Goal: Task Accomplishment & Management: Complete application form

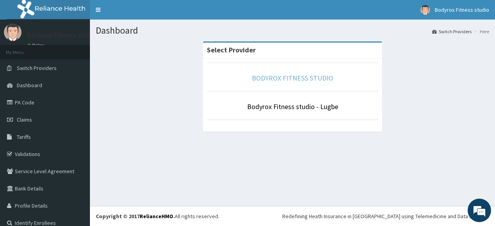
click at [311, 80] on link "BODYROX FITNESS STUDIO" at bounding box center [292, 78] width 81 height 9
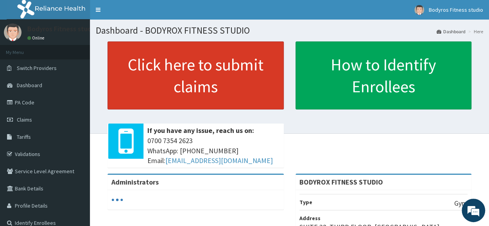
click at [239, 76] on link "Click here to submit claims" at bounding box center [196, 75] width 176 height 68
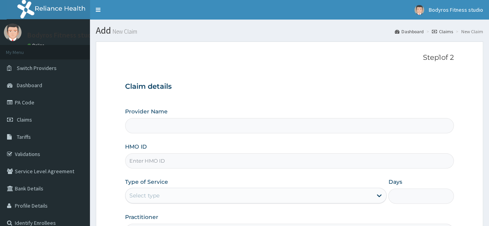
type input "BODYROX FITNESS STUDIO"
type input "1"
click at [138, 164] on input "HMO ID" at bounding box center [289, 160] width 329 height 15
type input "GTB/10315/A"
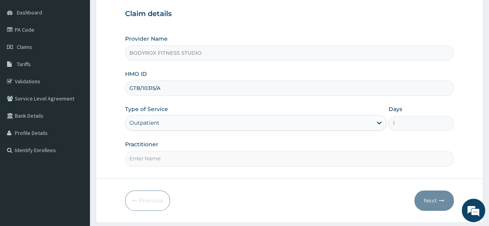
scroll to position [94, 0]
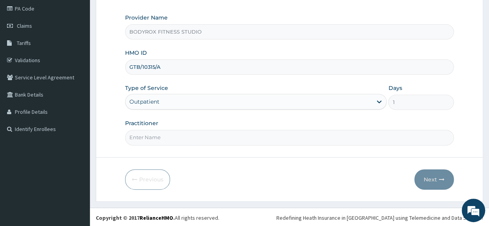
click at [149, 135] on input "Practitioner" at bounding box center [289, 137] width 329 height 15
type input "BODYROX"
click at [425, 182] on button "Next" at bounding box center [435, 179] width 40 height 20
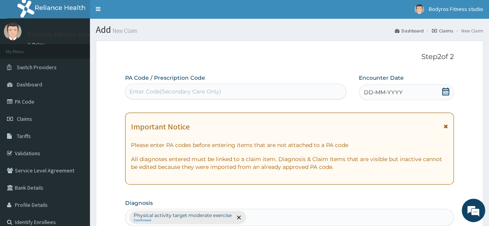
scroll to position [0, 0]
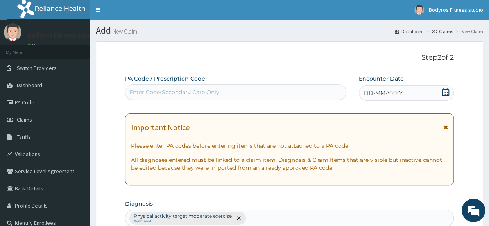
click at [152, 92] on div "Enter Code(Secondary Care Only)" at bounding box center [176, 92] width 92 height 8
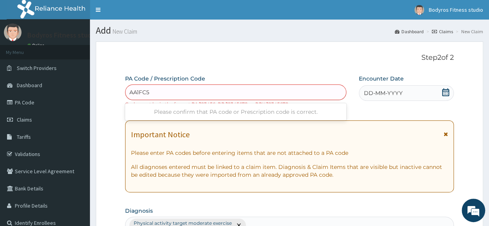
click at [131, 91] on input "AA1FC5" at bounding box center [140, 92] width 21 height 8
type input "PA/AA1FC5"
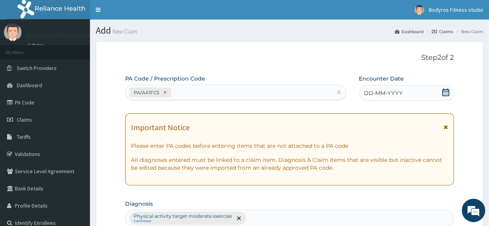
click at [450, 94] on div "DD-MM-YYYY" at bounding box center [406, 93] width 95 height 16
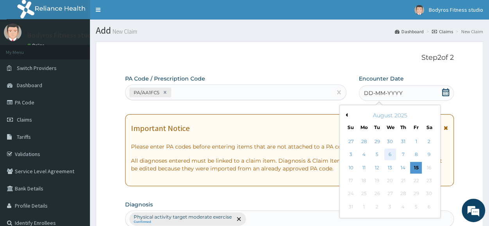
click at [393, 149] on div "6" at bounding box center [391, 155] width 12 height 12
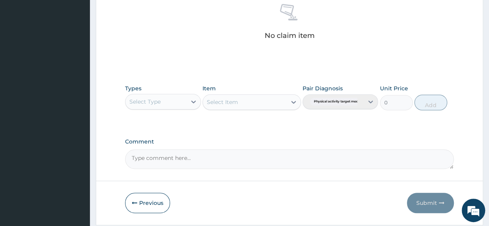
scroll to position [336, 0]
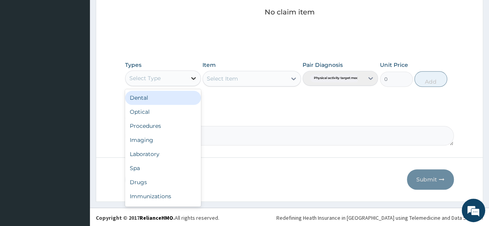
click at [197, 75] on icon at bounding box center [194, 78] width 8 height 8
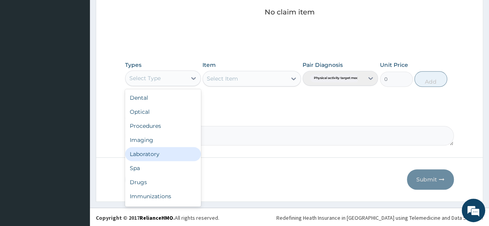
scroll to position [27, 0]
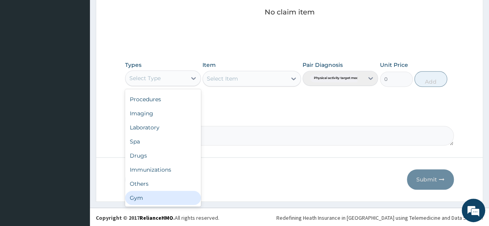
click at [177, 192] on div "Gym" at bounding box center [163, 198] width 76 height 14
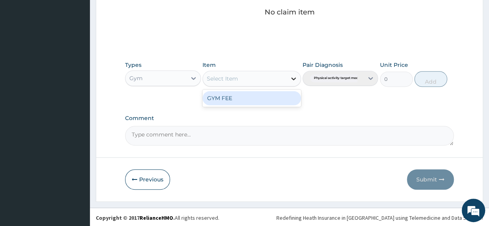
click at [292, 77] on icon at bounding box center [293, 78] width 5 height 3
click at [288, 102] on div "GYM FEE" at bounding box center [252, 98] width 99 height 14
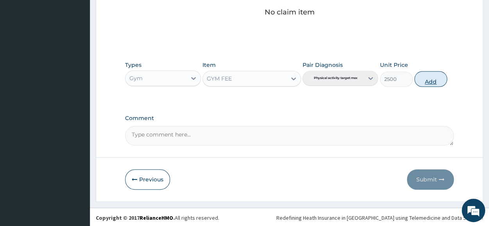
click at [432, 72] on button "Add" at bounding box center [431, 79] width 33 height 16
type input "0"
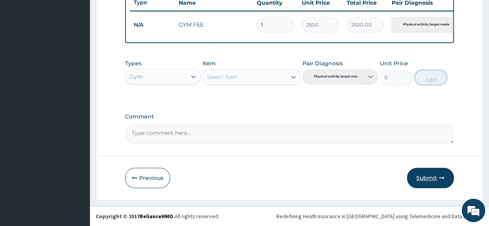
click at [435, 180] on button "Submit" at bounding box center [430, 178] width 47 height 20
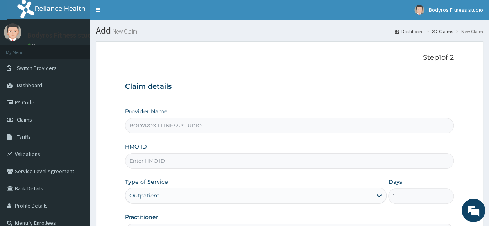
drag, startPoint x: 0, startPoint y: 0, endPoint x: 193, endPoint y: 164, distance: 253.4
click at [193, 164] on input "HMO ID" at bounding box center [289, 160] width 329 height 15
click at [191, 162] on input "HMO ID" at bounding box center [289, 160] width 329 height 15
type input "AIP/10038/A"
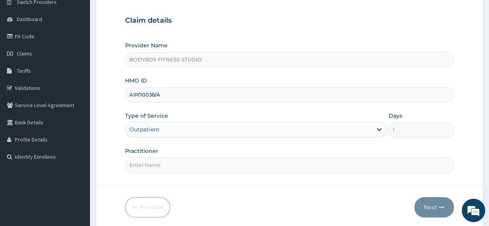
scroll to position [78, 0]
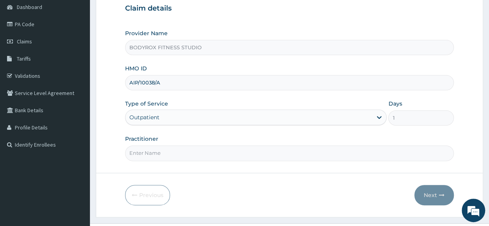
click at [185, 156] on input "Practitioner" at bounding box center [289, 153] width 329 height 15
type input "BODYROX"
click at [417, 196] on button "Next" at bounding box center [435, 195] width 40 height 20
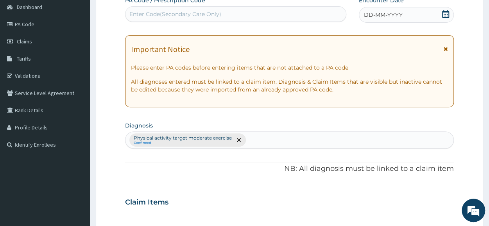
click at [134, 13] on div "Enter Code(Secondary Care Only)" at bounding box center [176, 14] width 92 height 8
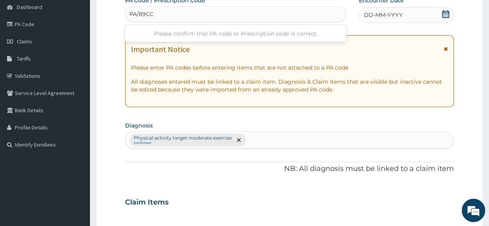
type input "PA/89CC8"
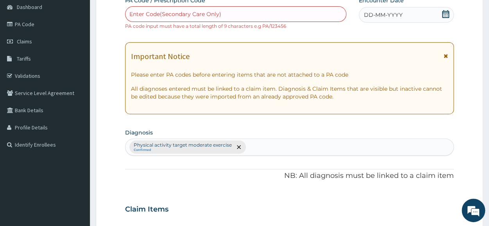
click at [161, 12] on div "Enter Code(Secondary Care Only)" at bounding box center [236, 14] width 221 height 13
click at [161, 14] on div "Enter Code(Secondary Care Only)" at bounding box center [176, 14] width 92 height 8
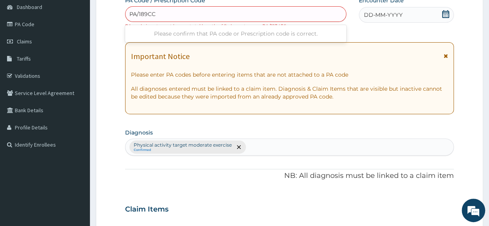
type input "PA/189CC8"
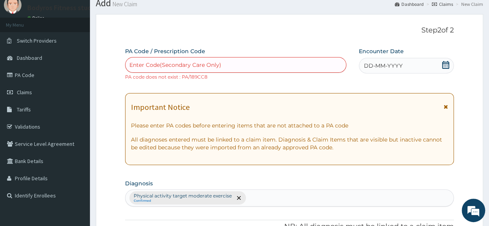
scroll to position [0, 0]
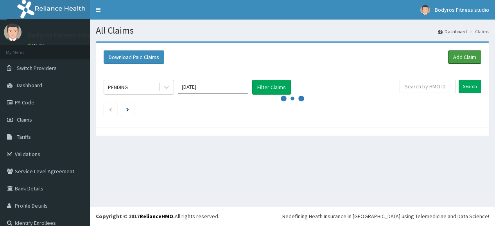
click at [452, 55] on link "Add Claim" at bounding box center [464, 56] width 33 height 13
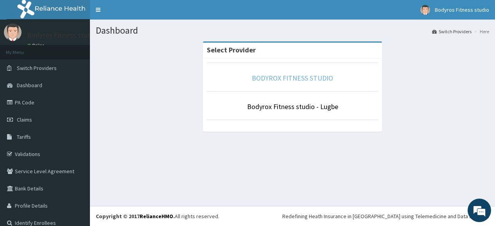
click at [266, 78] on link "BODYROX FITNESS STUDIO" at bounding box center [292, 78] width 81 height 9
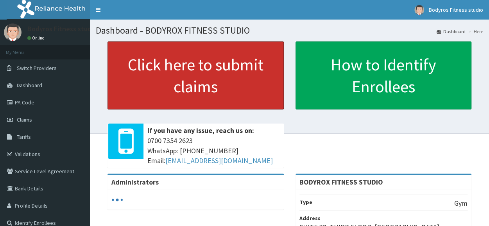
click at [266, 78] on link "Click here to submit claims" at bounding box center [196, 75] width 176 height 68
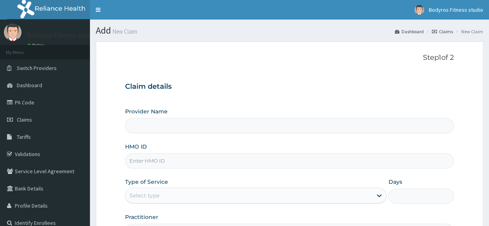
type input "BODYROX FITNESS STUDIO"
type input "1"
click at [162, 160] on input "HMO ID" at bounding box center [289, 160] width 329 height 15
type input "SBL/10411/B"
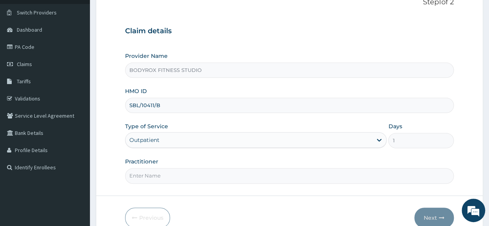
scroll to position [94, 0]
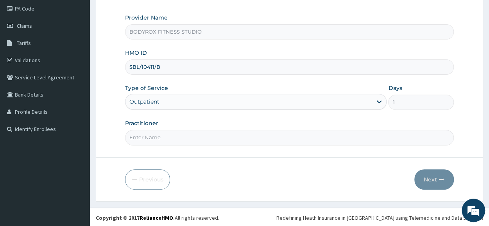
click at [178, 135] on input "Practitioner" at bounding box center [289, 137] width 329 height 15
type input "BODYROX"
click at [426, 181] on button "Next" at bounding box center [435, 179] width 40 height 20
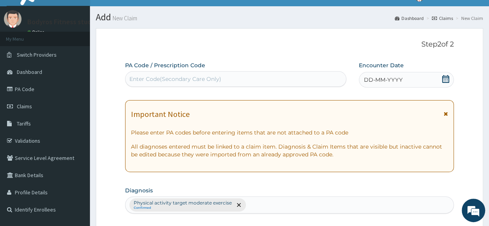
scroll to position [0, 0]
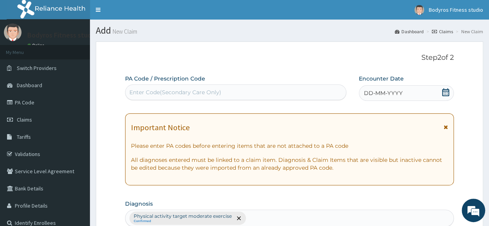
click at [201, 87] on div "Enter Code(Secondary Care Only)" at bounding box center [236, 92] width 221 height 13
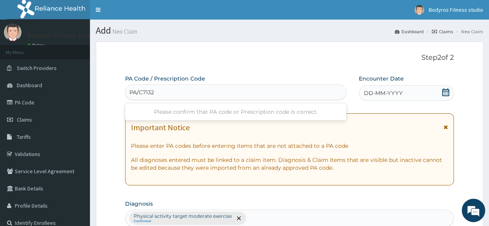
type input "PA/C7132E"
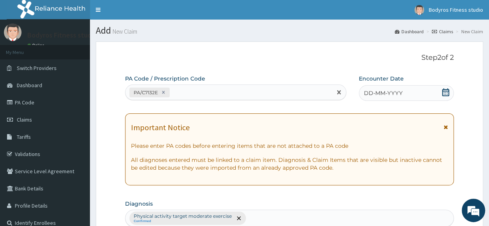
click at [449, 92] on icon at bounding box center [446, 92] width 7 height 8
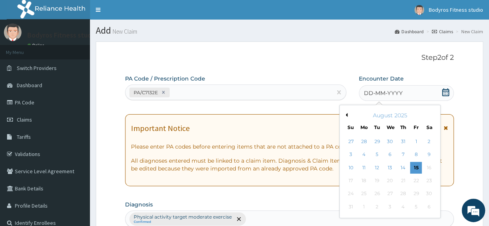
click at [347, 114] on button "Previous Month" at bounding box center [346, 115] width 4 height 4
click at [374, 142] on div "3" at bounding box center [378, 142] width 12 height 12
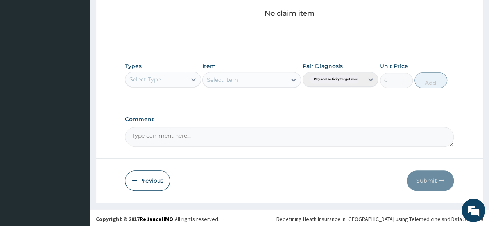
scroll to position [336, 0]
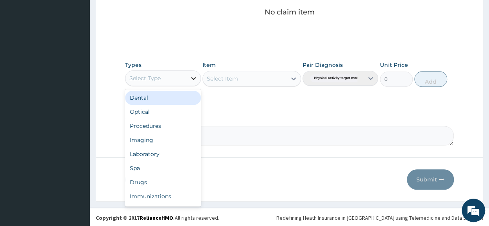
click at [195, 77] on icon at bounding box center [193, 78] width 5 height 3
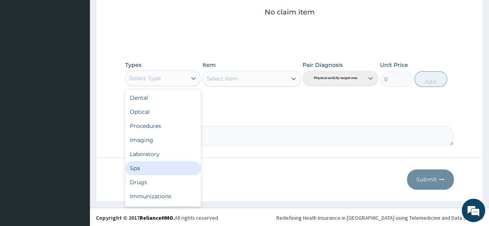
scroll to position [27, 0]
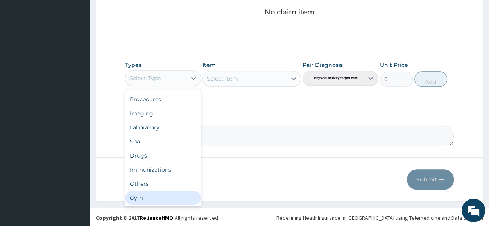
click at [168, 194] on div "Gym" at bounding box center [163, 198] width 76 height 14
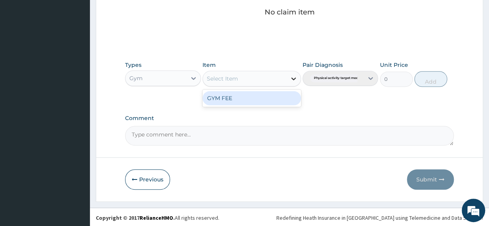
click at [292, 79] on icon at bounding box center [294, 79] width 8 height 8
click at [284, 98] on div "GYM FEE" at bounding box center [252, 98] width 99 height 14
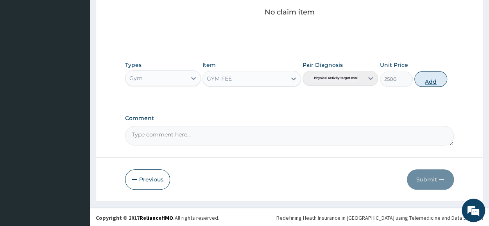
click at [430, 81] on button "Add" at bounding box center [431, 79] width 33 height 16
type input "0"
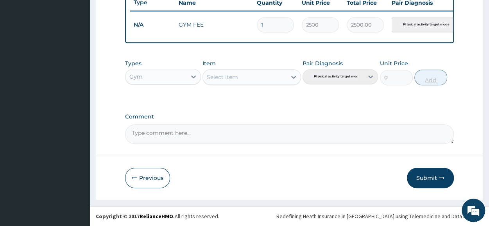
scroll to position [306, 0]
type input "0.00"
type input "2"
type input "5000.00"
type input "0.00"
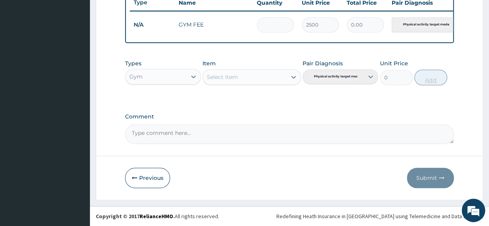
type input "1"
type input "2500.00"
click at [426, 176] on button "Submit" at bounding box center [430, 178] width 47 height 20
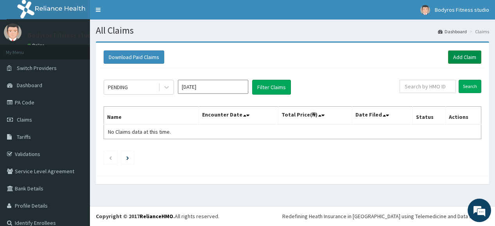
click at [461, 58] on link "Add Claim" at bounding box center [464, 56] width 33 height 13
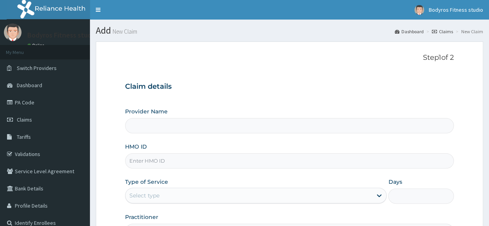
type input "BODYROX FITNESS STUDIO"
type input "1"
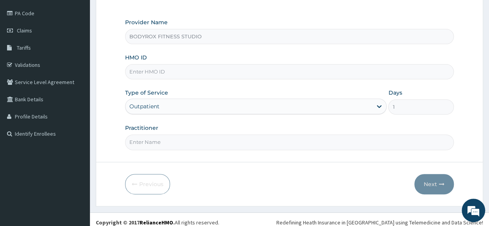
scroll to position [94, 0]
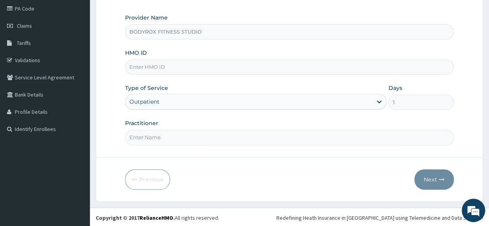
click at [176, 68] on input "HMO ID" at bounding box center [289, 66] width 329 height 15
type input "AIP/10038/A"
click at [202, 137] on input "Practitioner" at bounding box center [289, 137] width 329 height 15
type input "BODYROX"
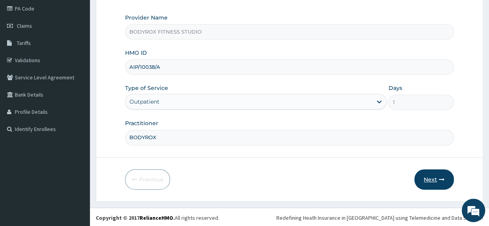
click at [422, 181] on button "Next" at bounding box center [435, 179] width 40 height 20
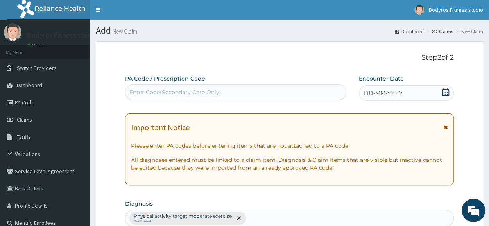
click at [176, 90] on div "Enter Code(Secondary Care Only)" at bounding box center [176, 92] width 92 height 8
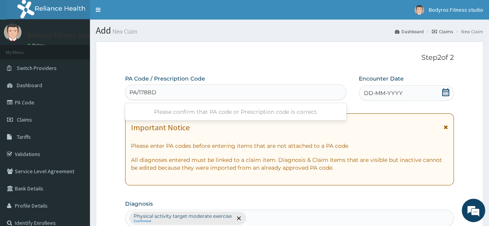
type input "PA/178BD6"
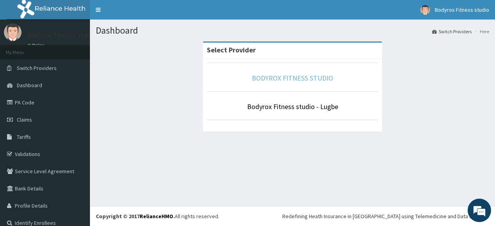
click at [284, 76] on link "BODYROX FITNESS STUDIO" at bounding box center [292, 78] width 81 height 9
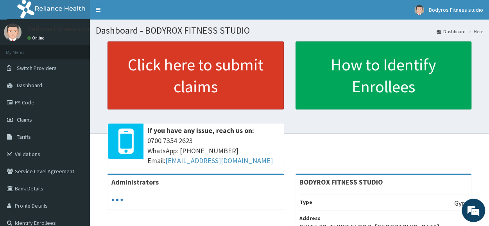
click at [203, 69] on link "Click here to submit claims" at bounding box center [196, 75] width 176 height 68
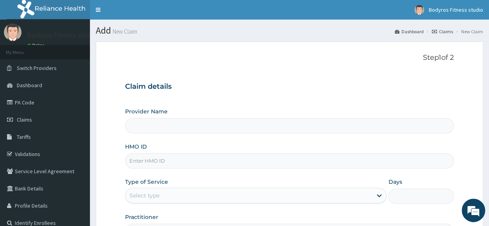
type input "BODYROX FITNESS STUDIO"
type input "1"
click at [189, 159] on input "HMO ID" at bounding box center [289, 160] width 329 height 15
type input "AIP/10038/A"
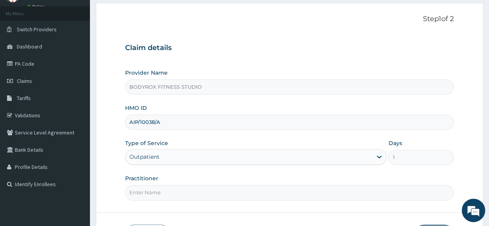
scroll to position [94, 0]
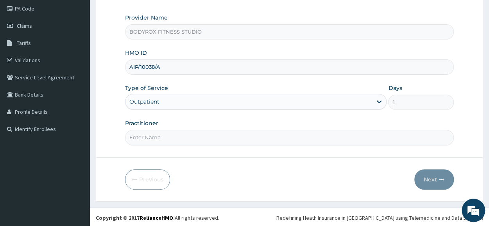
click at [177, 139] on input "Practitioner" at bounding box center [289, 137] width 329 height 15
type input "BODYROX"
click at [426, 180] on button "Next" at bounding box center [435, 179] width 40 height 20
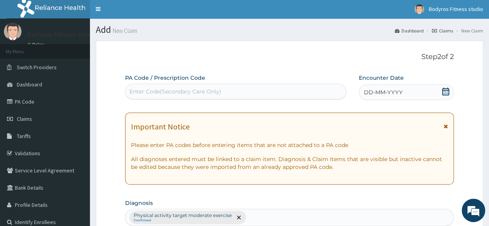
scroll to position [0, 0]
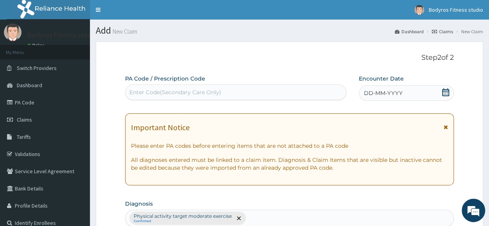
click at [168, 90] on div "Enter Code(Secondary Care Only)" at bounding box center [176, 92] width 92 height 8
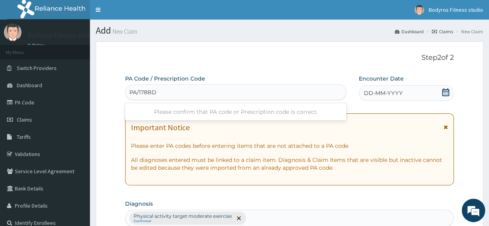
type input "PA/178BD6"
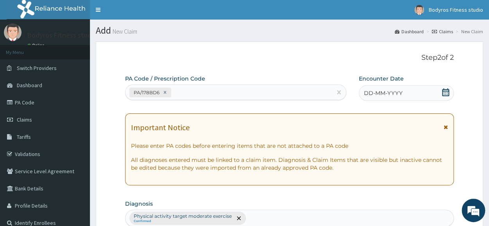
click at [440, 90] on div "DD-MM-YYYY" at bounding box center [406, 93] width 95 height 16
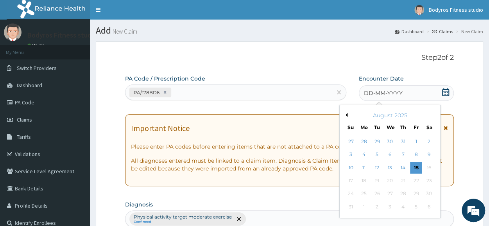
click at [347, 114] on button "Previous Month" at bounding box center [346, 115] width 4 height 4
click at [372, 139] on div "3" at bounding box center [378, 142] width 12 height 12
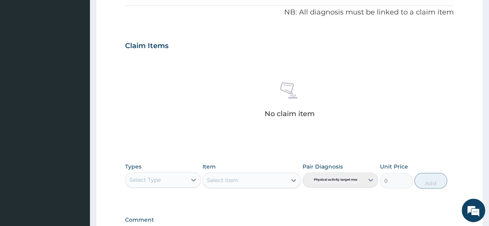
scroll to position [336, 0]
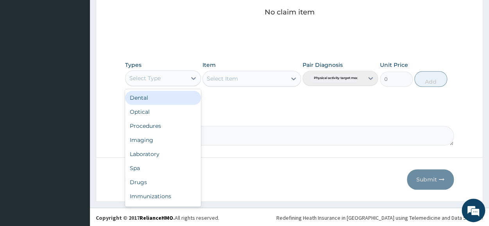
click at [150, 74] on div "Select Type" at bounding box center [145, 78] width 31 height 8
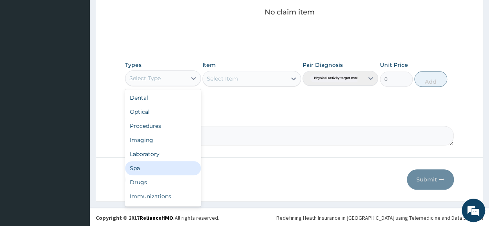
scroll to position [27, 0]
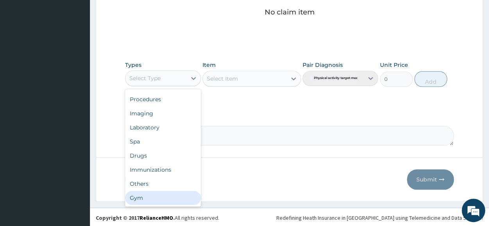
click at [149, 193] on div "Gym" at bounding box center [163, 198] width 76 height 14
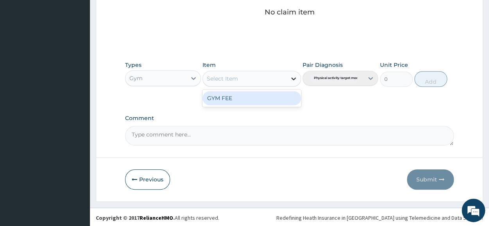
click at [295, 75] on icon at bounding box center [294, 79] width 8 height 8
click at [272, 96] on div "GYM FEE" at bounding box center [252, 98] width 99 height 14
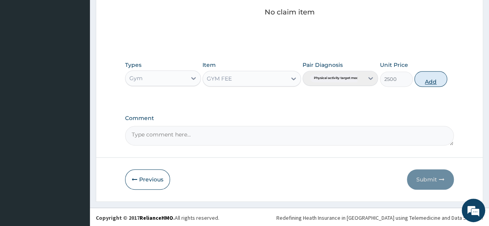
click at [425, 79] on button "Add" at bounding box center [431, 79] width 33 height 16
type input "0"
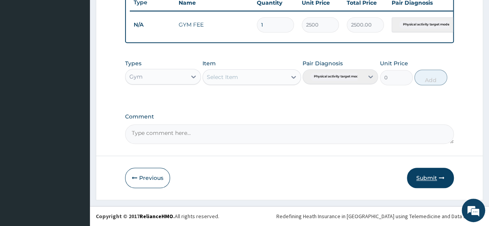
click at [425, 178] on button "Submit" at bounding box center [430, 178] width 47 height 20
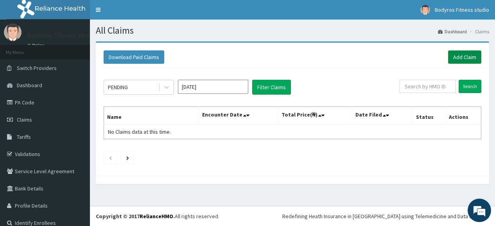
click at [454, 58] on link "Add Claim" at bounding box center [464, 56] width 33 height 13
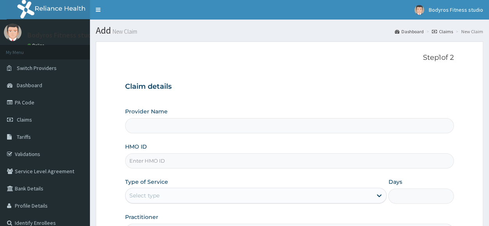
type input "BODYROX FITNESS STUDIO"
type input "1"
click at [167, 159] on input "HMO ID" at bounding box center [289, 160] width 329 height 15
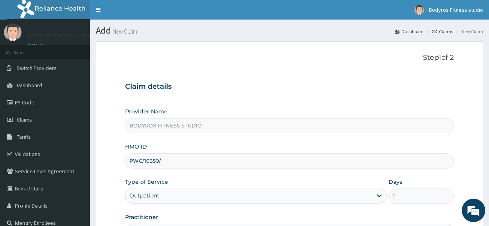
type input "PWC/10380/A"
drag, startPoint x: 167, startPoint y: 159, endPoint x: 105, endPoint y: 162, distance: 61.9
click at [105, 162] on form "Step 1 of 2 Claim details Provider Name BODYROX FITNESS STUDIO HMO ID PWC/10380…" at bounding box center [290, 168] width 388 height 254
paste input "PWC/10380/A"
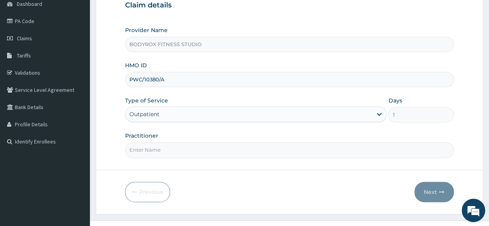
scroll to position [94, 0]
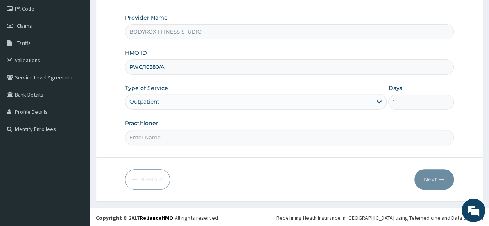
type input "PWC/10380/A"
click at [179, 136] on input "Practitioner" at bounding box center [289, 137] width 329 height 15
type input "BODYROX"
click at [431, 173] on button "Next" at bounding box center [435, 179] width 40 height 20
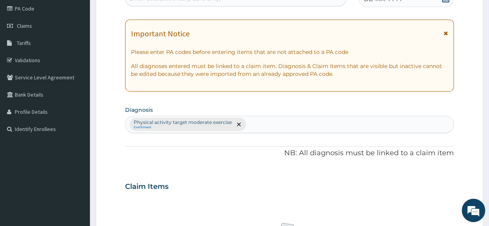
scroll to position [55, 0]
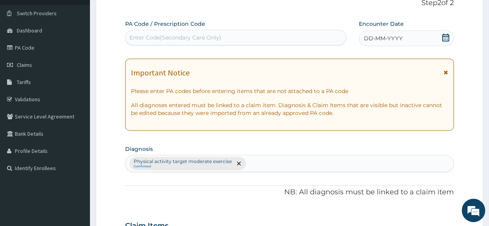
click at [146, 39] on div "Enter Code(Secondary Care Only)" at bounding box center [176, 38] width 92 height 8
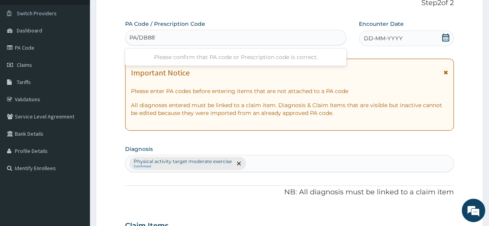
type input "PA/DB8811"
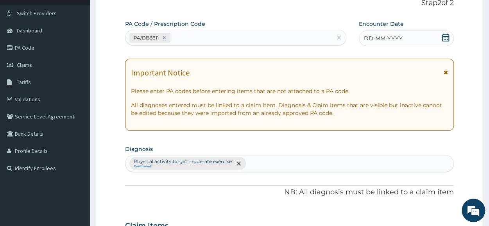
click at [447, 37] on icon at bounding box center [446, 38] width 8 height 8
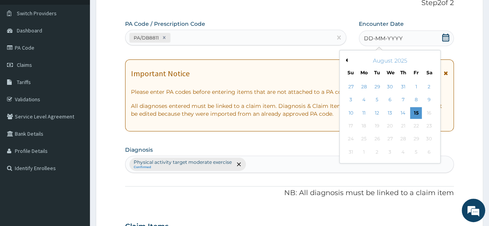
click at [345, 61] on button "Previous Month" at bounding box center [346, 60] width 4 height 4
click at [390, 85] on div "4" at bounding box center [391, 87] width 12 height 12
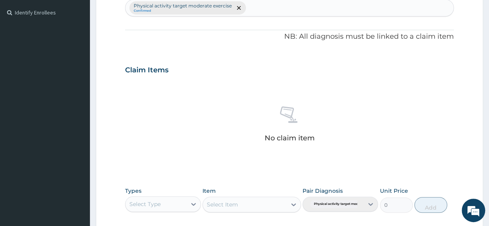
scroll to position [211, 0]
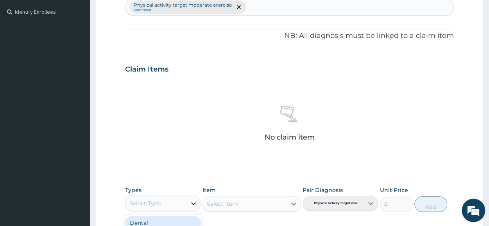
click at [194, 198] on div at bounding box center [194, 203] width 14 height 14
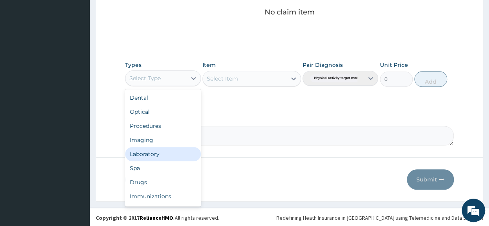
scroll to position [27, 0]
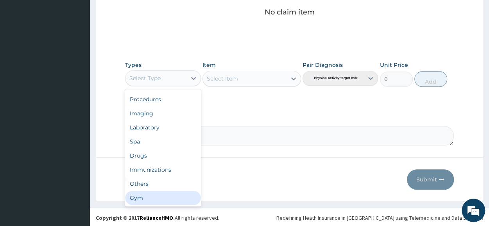
click at [183, 208] on footer "Redefining Heath Insurance in [GEOGRAPHIC_DATA] using Telemedicine and Data Sci…" at bounding box center [289, 218] width 399 height 20
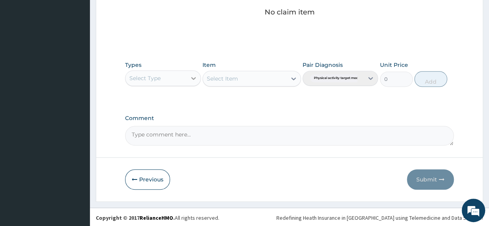
click at [197, 77] on icon at bounding box center [194, 78] width 8 height 8
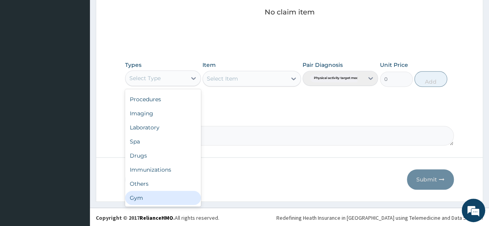
click at [146, 194] on div "Gym" at bounding box center [163, 198] width 76 height 14
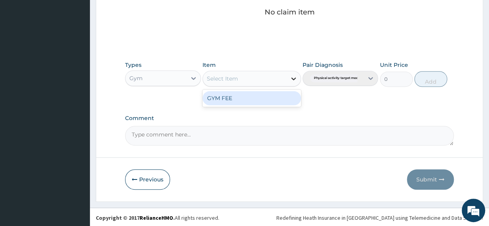
click at [294, 76] on icon at bounding box center [294, 79] width 8 height 8
click at [279, 96] on div "GYM FEE" at bounding box center [252, 98] width 99 height 14
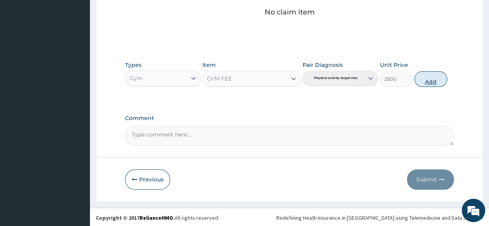
click at [430, 80] on button "Add" at bounding box center [431, 79] width 33 height 16
type input "0"
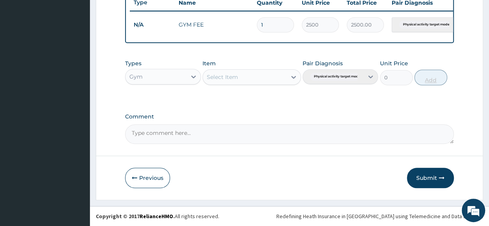
scroll to position [306, 0]
click at [426, 177] on button "Submit" at bounding box center [430, 178] width 47 height 20
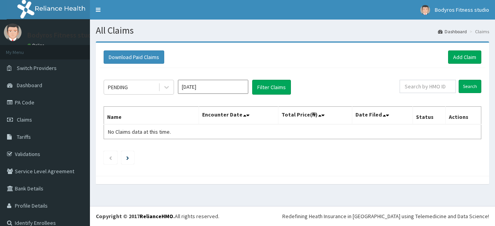
click at [454, 57] on link "Add Claim" at bounding box center [464, 56] width 33 height 13
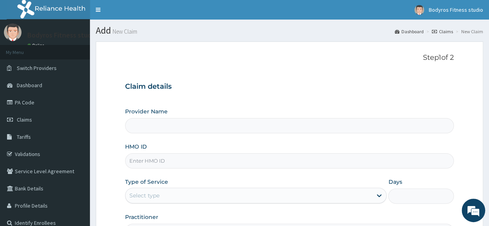
type input "BODYROX FITNESS STUDIO"
type input "1"
click at [266, 165] on input "HMO ID" at bounding box center [289, 160] width 329 height 15
type input "SBL/10411/B"
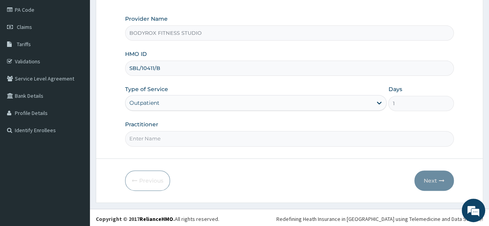
scroll to position [94, 0]
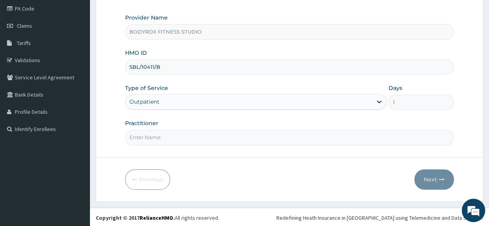
click at [196, 134] on input "Practitioner" at bounding box center [289, 137] width 329 height 15
type input "BODYROX"
click at [430, 176] on button "Next" at bounding box center [435, 179] width 40 height 20
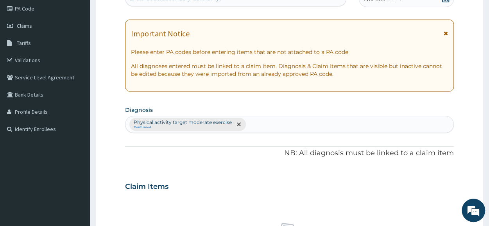
scroll to position [0, 0]
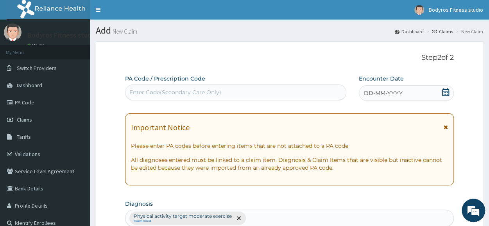
click at [192, 93] on div "Enter Code(Secondary Care Only)" at bounding box center [176, 92] width 92 height 8
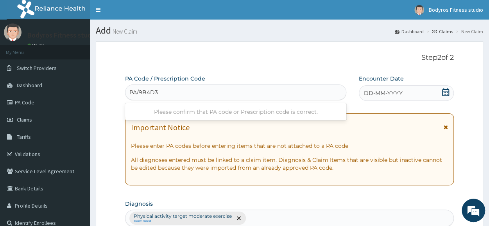
type input "PA/9B4D38"
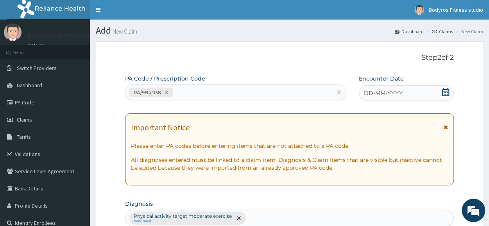
click at [448, 90] on icon at bounding box center [446, 92] width 8 height 8
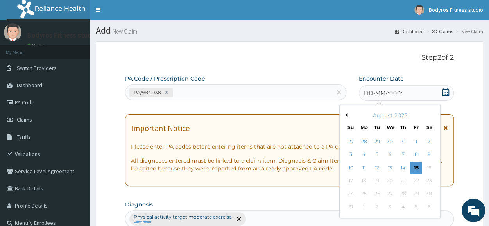
click at [346, 114] on button "Previous Month" at bounding box center [346, 115] width 4 height 4
click at [404, 144] on div "5" at bounding box center [404, 142] width 12 height 12
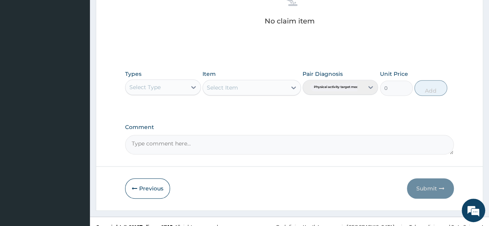
scroll to position [336, 0]
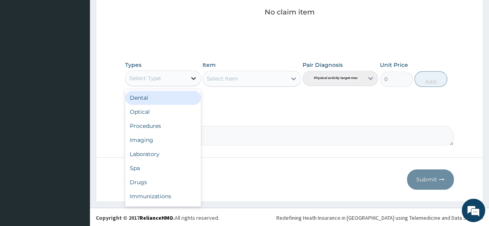
click at [192, 78] on icon at bounding box center [194, 78] width 8 height 8
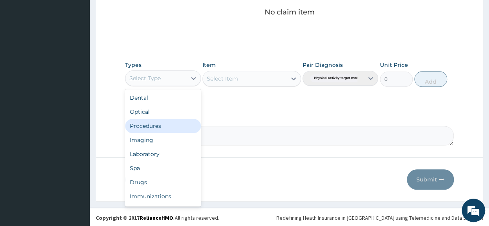
scroll to position [27, 0]
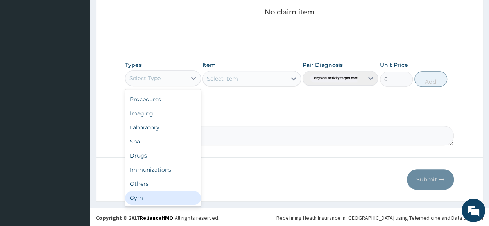
click at [138, 200] on div "Gym" at bounding box center [163, 198] width 76 height 14
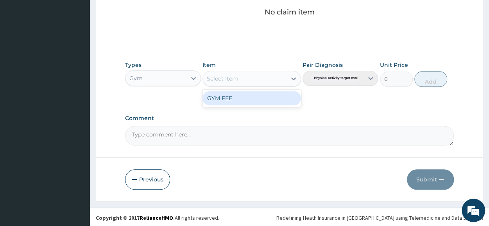
click at [294, 77] on icon at bounding box center [294, 79] width 8 height 8
click at [256, 99] on div "GYM FEE" at bounding box center [252, 98] width 99 height 14
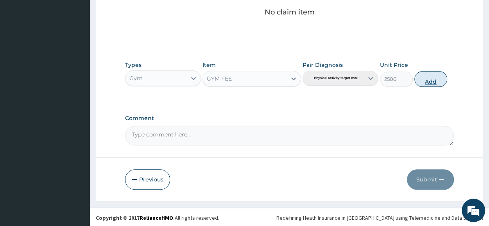
click at [437, 79] on button "Add" at bounding box center [431, 79] width 33 height 16
type input "0"
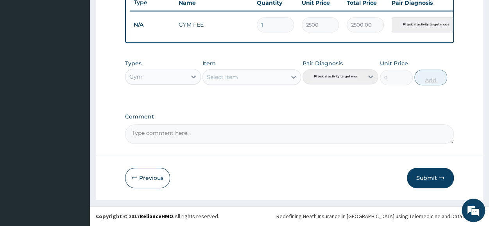
scroll to position [306, 0]
click at [428, 175] on button "Submit" at bounding box center [430, 178] width 47 height 20
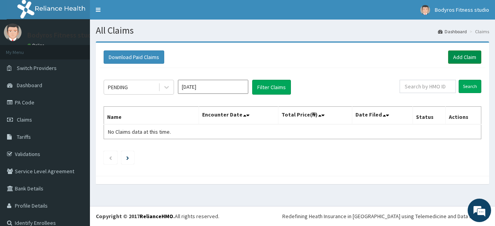
click at [463, 60] on link "Add Claim" at bounding box center [464, 56] width 33 height 13
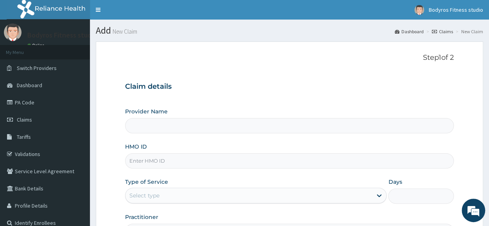
type input "BODYROX FITNESS STUDIO"
type input "1"
click at [164, 161] on input "HMO ID" at bounding box center [289, 160] width 329 height 15
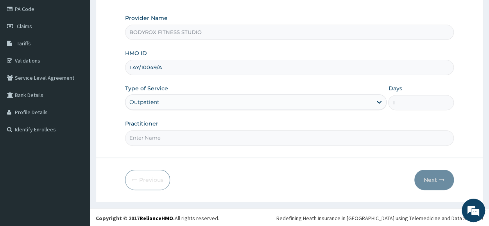
scroll to position [94, 0]
type input "LAY/10049/A"
click at [143, 134] on input "Practitioner" at bounding box center [289, 137] width 329 height 15
type input "BODYROX"
click at [420, 172] on button "Next" at bounding box center [435, 179] width 40 height 20
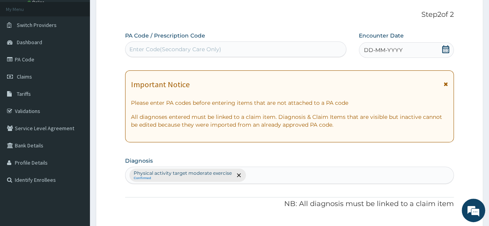
scroll to position [0, 0]
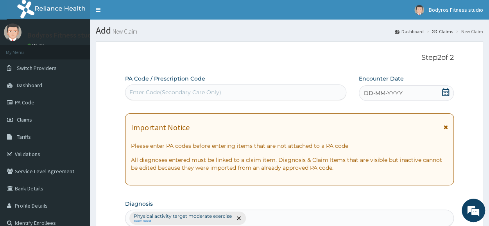
click at [235, 85] on div "Enter Code(Secondary Care Only)" at bounding box center [235, 93] width 221 height 16
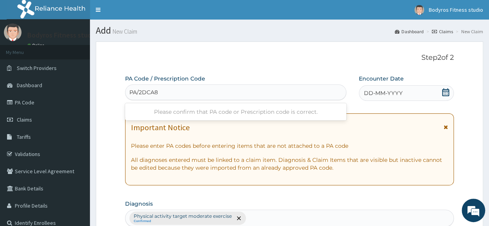
type input "PA/2DCA86"
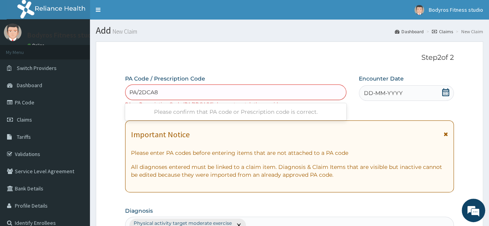
type input "PA/2DCA86"
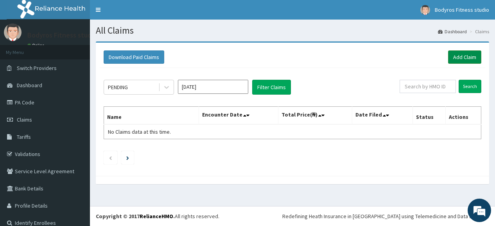
click at [455, 56] on link "Add Claim" at bounding box center [464, 56] width 33 height 13
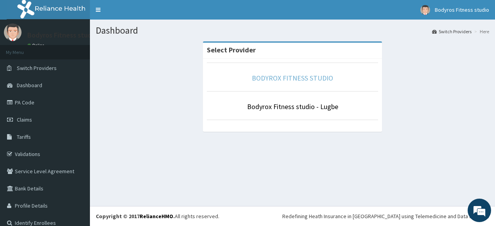
click at [281, 75] on link "BODYROX FITNESS STUDIO" at bounding box center [292, 78] width 81 height 9
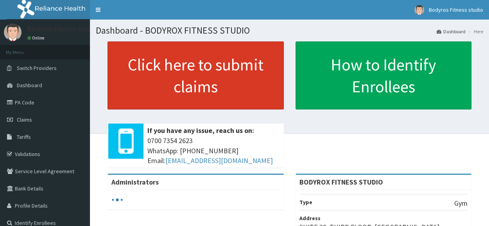
click at [186, 85] on link "Click here to submit claims" at bounding box center [196, 75] width 176 height 68
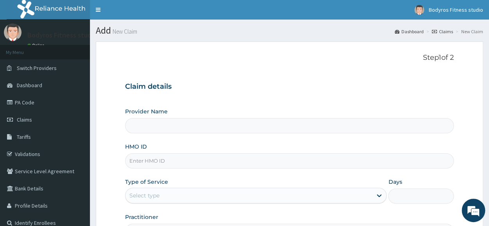
type input "BODYROX FITNESS STUDIO"
type input "1"
click at [175, 162] on input "HMO ID" at bounding box center [289, 160] width 329 height 15
type input "GTB/10315/A"
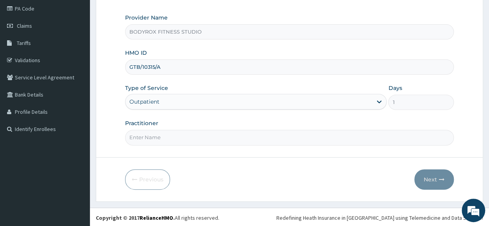
click at [249, 144] on input "Practitioner" at bounding box center [289, 137] width 329 height 15
type input "BODYROX"
click at [431, 175] on button "Next" at bounding box center [435, 179] width 40 height 20
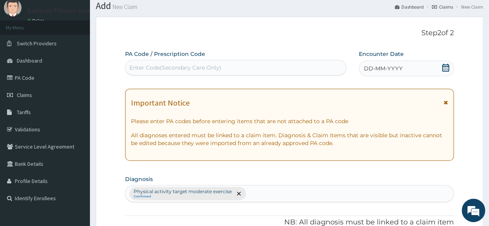
scroll to position [0, 0]
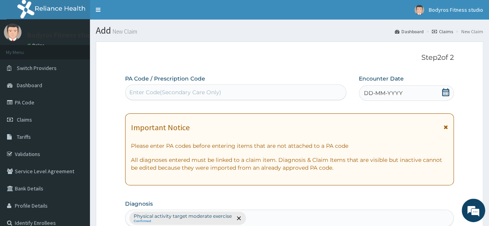
click at [161, 91] on div "Enter Code(Secondary Care Only)" at bounding box center [176, 92] width 92 height 8
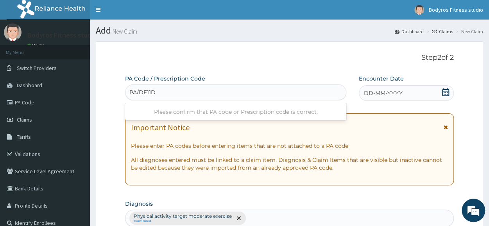
type input "PA/DE11D2"
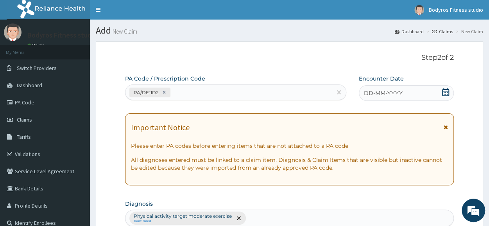
click at [450, 92] on icon at bounding box center [446, 92] width 8 height 8
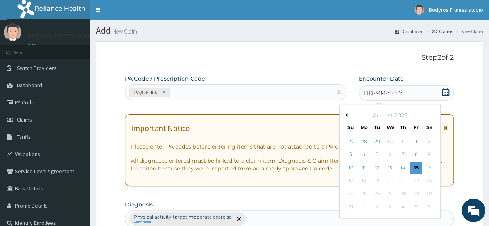
click at [345, 115] on button "Previous Month" at bounding box center [346, 115] width 4 height 4
click at [389, 158] on div "9" at bounding box center [391, 155] width 12 height 12
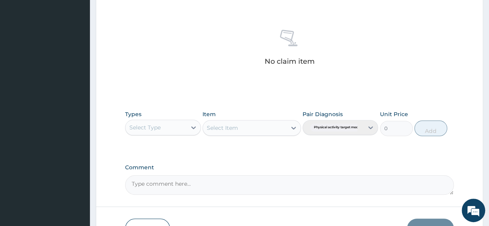
scroll to position [313, 0]
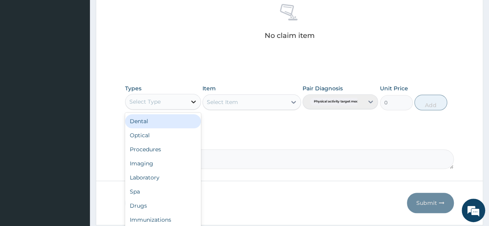
click at [187, 99] on div at bounding box center [194, 102] width 14 height 14
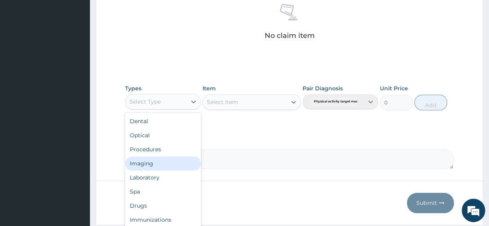
scroll to position [27, 0]
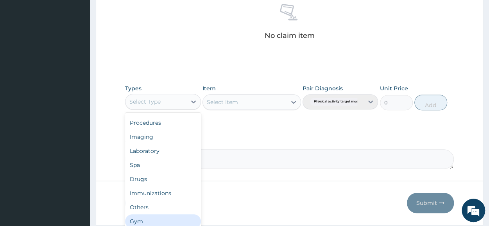
click at [153, 216] on div "Gym" at bounding box center [163, 221] width 76 height 14
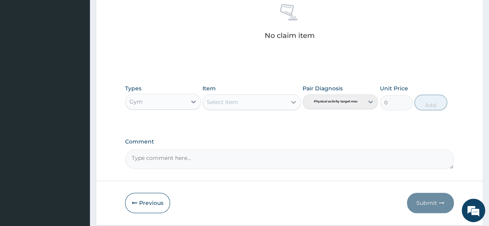
click at [295, 102] on icon at bounding box center [294, 102] width 8 height 8
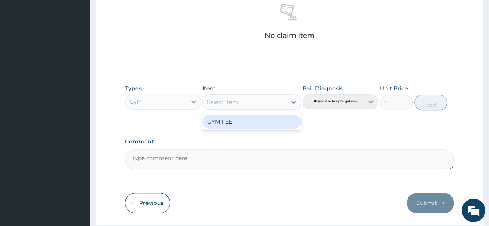
click at [266, 119] on div "GYM FEE" at bounding box center [252, 122] width 99 height 14
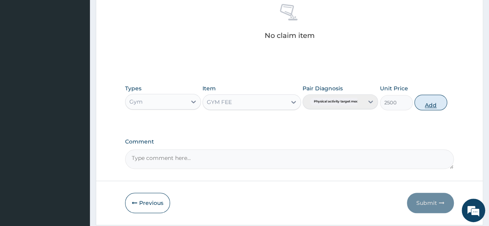
click at [442, 108] on button "Add" at bounding box center [431, 103] width 33 height 16
type input "0"
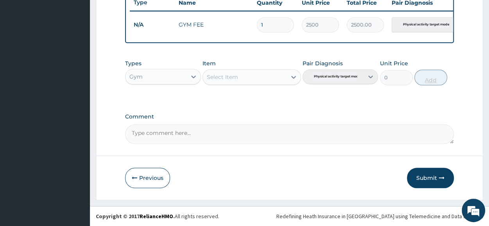
scroll to position [306, 0]
click at [418, 178] on button "Submit" at bounding box center [430, 178] width 47 height 20
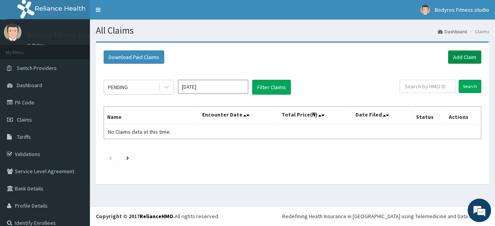
click at [459, 55] on link "Add Claim" at bounding box center [464, 56] width 33 height 13
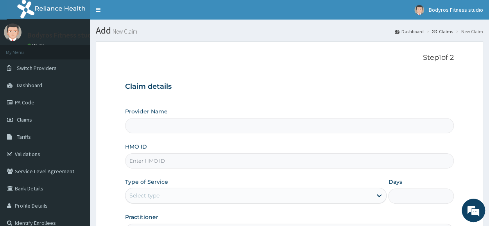
type input "BODYROX FITNESS STUDIO"
type input "1"
type input "BODYROX FITNESS STUDIO"
type input "1"
click at [151, 161] on input "HMO ID" at bounding box center [289, 160] width 329 height 15
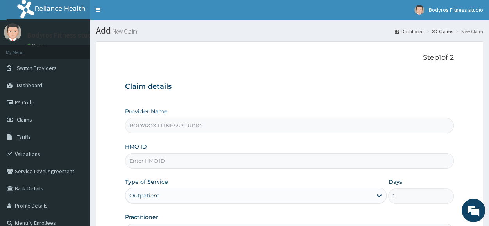
type input "SBL/10411/B"
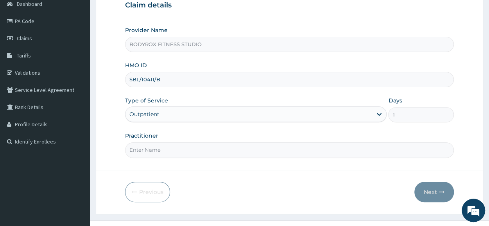
scroll to position [94, 0]
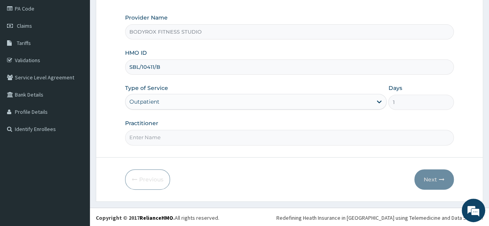
click at [273, 138] on input "Practitioner" at bounding box center [289, 137] width 329 height 15
type input "BODYROX"
click at [433, 184] on button "Next" at bounding box center [435, 179] width 40 height 20
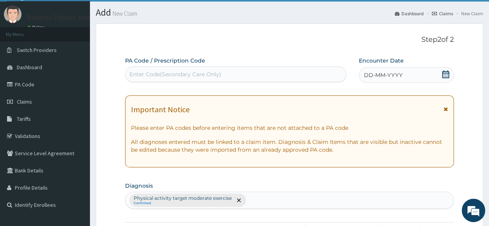
scroll to position [0, 0]
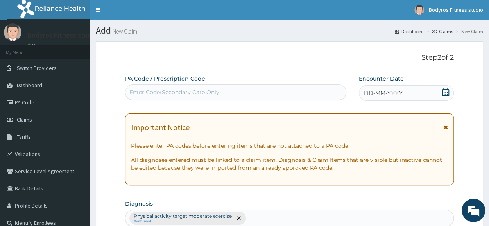
click at [161, 88] on div "Enter Code(Secondary Care Only)" at bounding box center [176, 92] width 92 height 8
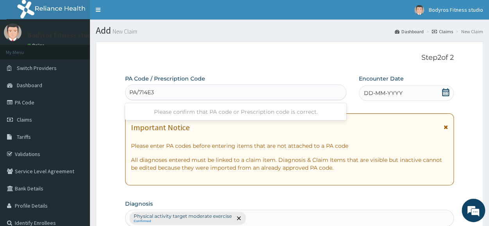
type input "PA/714E30"
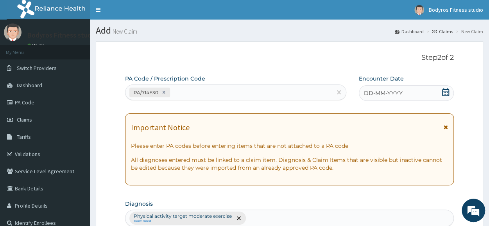
click at [444, 93] on icon at bounding box center [446, 92] width 7 height 8
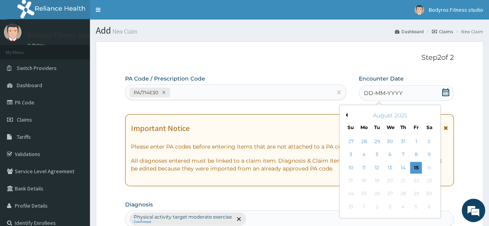
click at [347, 115] on button "Previous Month" at bounding box center [346, 115] width 4 height 4
click at [389, 152] on div "11" at bounding box center [391, 155] width 12 height 12
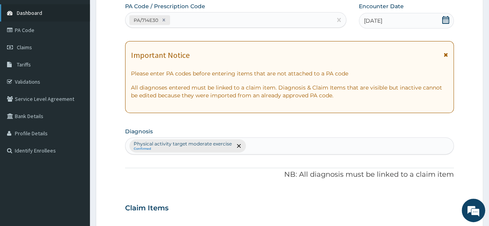
scroll to position [78, 0]
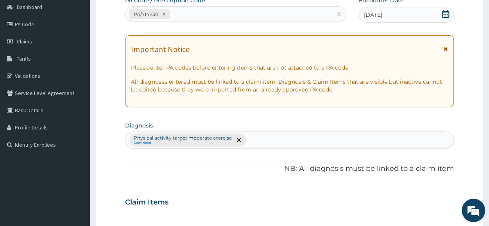
click at [442, 10] on div "11-06-2025" at bounding box center [406, 15] width 95 height 16
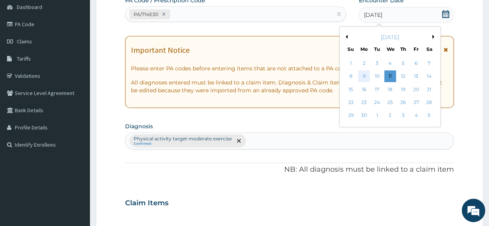
click at [365, 75] on div "9" at bounding box center [364, 77] width 12 height 12
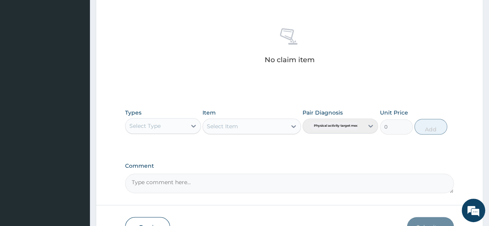
scroll to position [313, 0]
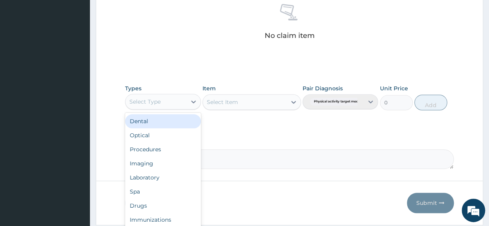
click at [174, 101] on div "Select Type" at bounding box center [156, 101] width 61 height 13
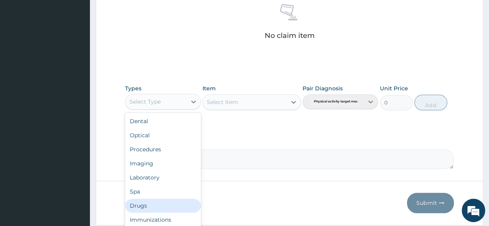
scroll to position [27, 0]
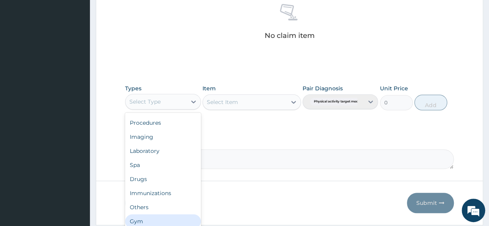
click at [160, 221] on div "Gym" at bounding box center [163, 221] width 76 height 14
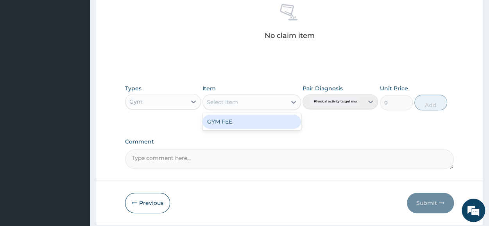
click at [294, 103] on icon at bounding box center [294, 102] width 8 height 8
click at [255, 121] on div "GYM FEE" at bounding box center [252, 122] width 99 height 14
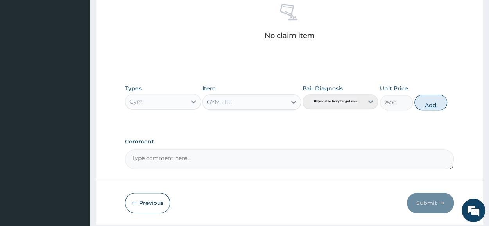
click at [433, 101] on button "Add" at bounding box center [431, 103] width 33 height 16
type input "0"
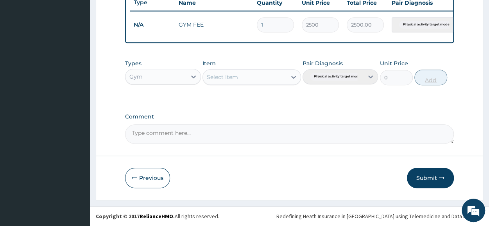
scroll to position [306, 0]
click at [422, 180] on button "Submit" at bounding box center [430, 178] width 47 height 20
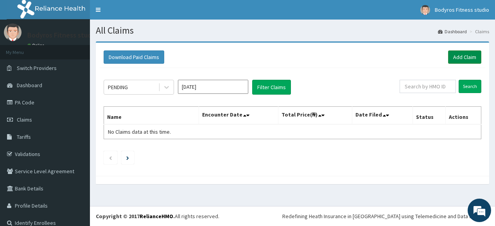
click at [467, 54] on link "Add Claim" at bounding box center [464, 56] width 33 height 13
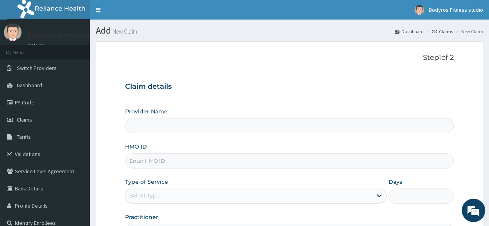
type input "BODYROX FITNESS STUDIO"
type input "1"
click at [177, 161] on input "HMO ID" at bounding box center [289, 160] width 329 height 15
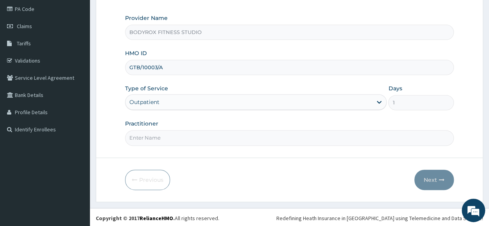
scroll to position [94, 0]
type input "GTB/10003/A"
click at [198, 133] on input "Practitioner" at bounding box center [289, 137] width 329 height 15
type input "BODYROX"
click at [433, 179] on button "Next" at bounding box center [435, 179] width 40 height 20
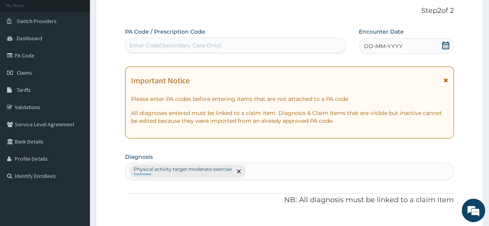
scroll to position [0, 0]
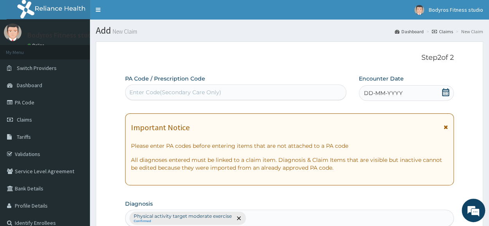
click at [192, 89] on div "Enter Code(Secondary Care Only)" at bounding box center [176, 92] width 92 height 8
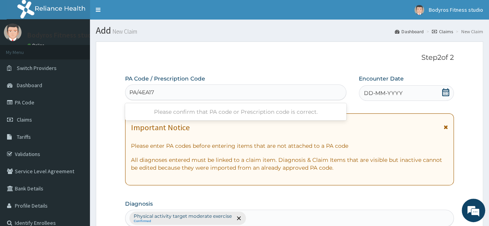
type input "PA/4EA175"
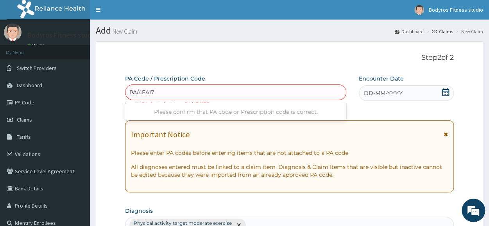
type input "PA/4EAI75"
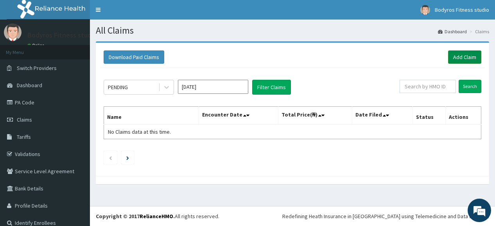
click at [460, 59] on link "Add Claim" at bounding box center [464, 56] width 33 height 13
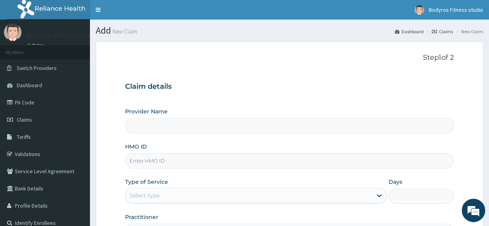
type input "BODYROX FITNESS STUDIO"
type input "1"
click at [181, 164] on input "HMO ID" at bounding box center [289, 160] width 329 height 15
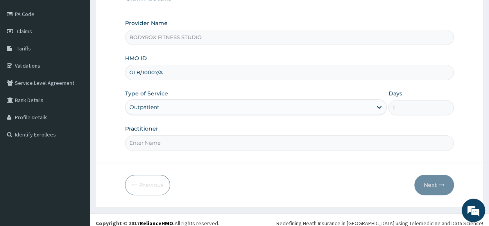
scroll to position [94, 0]
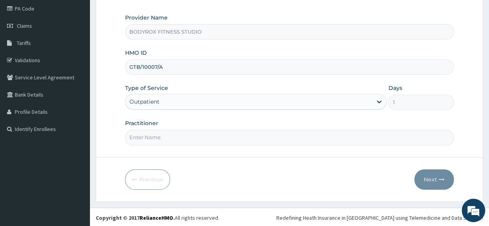
type input "GTB/10007/A"
click at [192, 140] on input "Practitioner" at bounding box center [289, 137] width 329 height 15
type input "BODYROX"
click at [430, 173] on button "Next" at bounding box center [435, 179] width 40 height 20
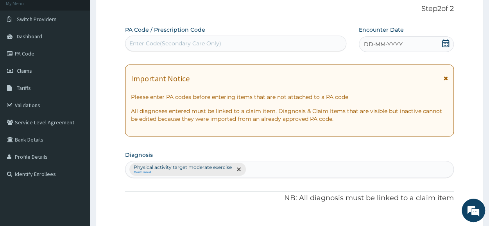
scroll to position [0, 0]
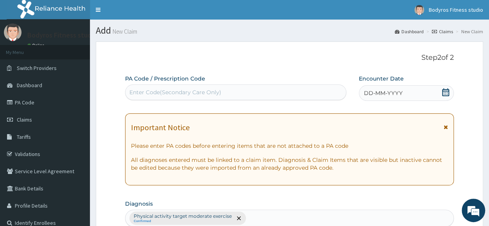
click at [165, 91] on div "Enter Code(Secondary Care Only)" at bounding box center [176, 92] width 92 height 8
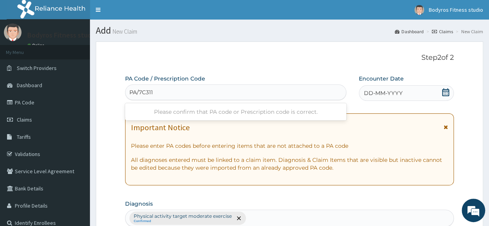
type input "PA/7C311E"
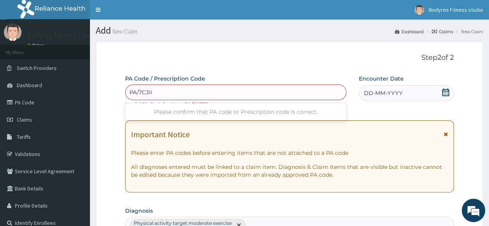
type input "PA/7C3IIE"
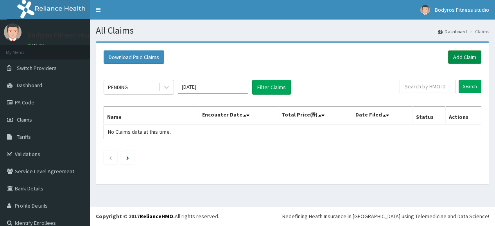
click at [468, 56] on link "Add Claim" at bounding box center [464, 56] width 33 height 13
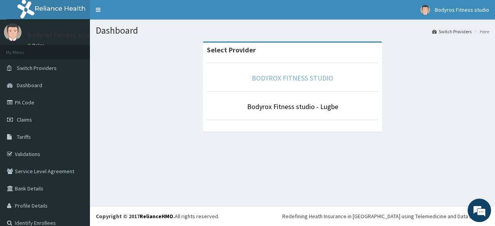
click at [284, 80] on link "BODYROX FITNESS STUDIO" at bounding box center [292, 78] width 81 height 9
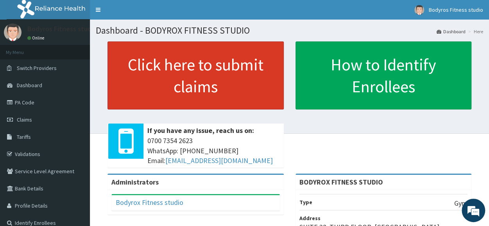
click at [221, 76] on link "Click here to submit claims" at bounding box center [196, 75] width 176 height 68
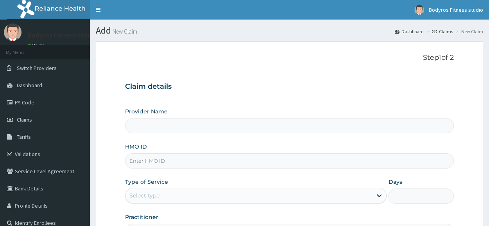
type input "BODYROX FITNESS STUDIO"
type input "1"
click at [155, 158] on input "HMO ID" at bounding box center [289, 160] width 329 height 15
type input "SBL/10411/A"
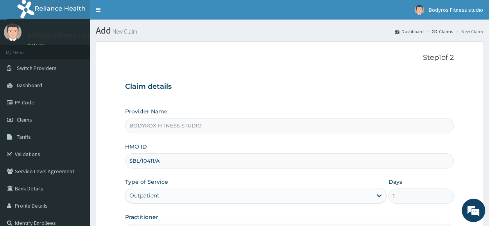
scroll to position [94, 0]
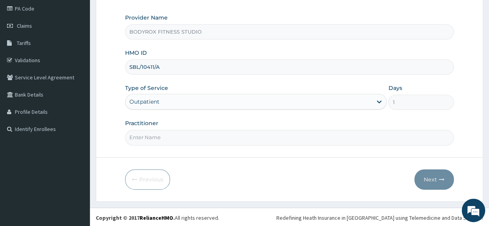
click at [192, 132] on input "Practitioner" at bounding box center [289, 137] width 329 height 15
type input "BODYROX"
click at [425, 176] on button "Next" at bounding box center [435, 179] width 40 height 20
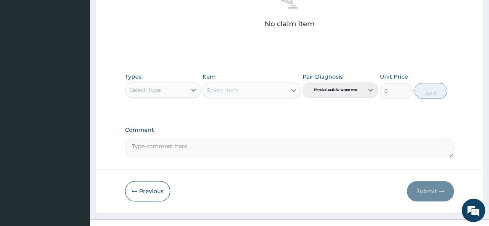
scroll to position [336, 0]
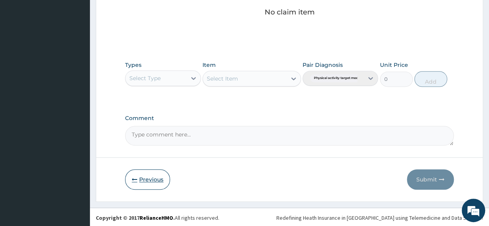
click at [140, 180] on button "Previous" at bounding box center [147, 179] width 45 height 20
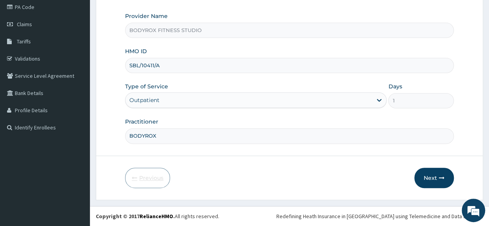
scroll to position [94, 0]
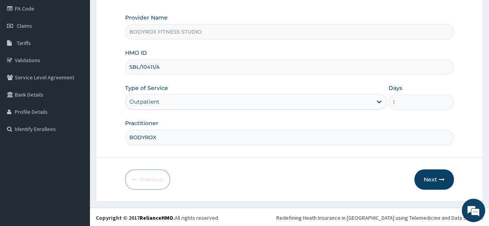
click at [161, 65] on input "SBL/10411/A" at bounding box center [289, 66] width 329 height 15
click at [170, 68] on input "SBL/10411/A" at bounding box center [289, 66] width 329 height 15
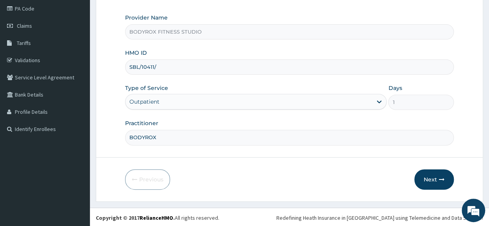
type input "SBL/10411/B"
click at [424, 178] on button "Next" at bounding box center [435, 179] width 40 height 20
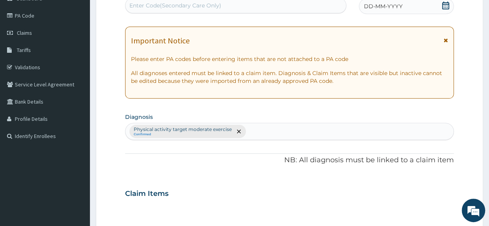
scroll to position [0, 0]
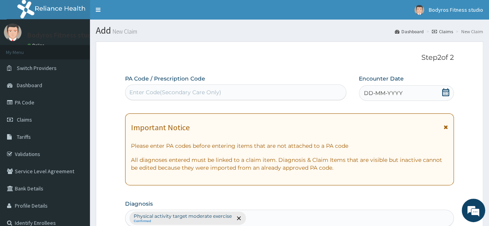
click at [182, 91] on div "Enter Code(Secondary Care Only)" at bounding box center [176, 92] width 92 height 8
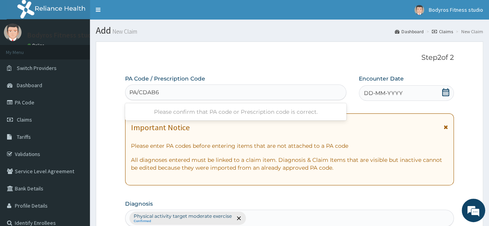
type input "PA/CDAB69"
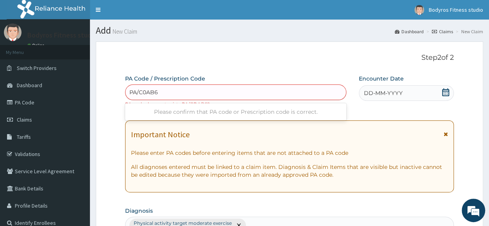
type input "PA/C0AB69"
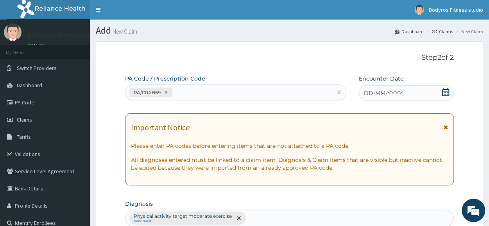
click at [445, 90] on icon at bounding box center [446, 92] width 8 height 8
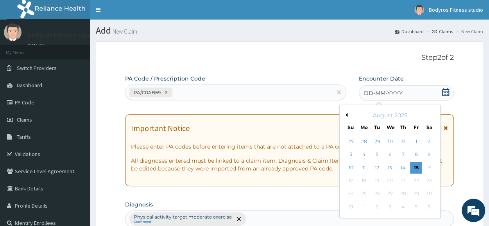
click at [349, 118] on div "August 2025" at bounding box center [390, 116] width 94 height 8
click at [346, 115] on button "Previous Month" at bounding box center [346, 115] width 4 height 4
click at [382, 155] on div "10" at bounding box center [378, 155] width 12 height 12
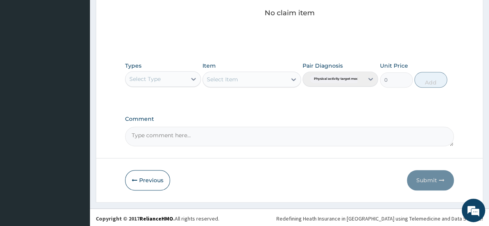
scroll to position [336, 0]
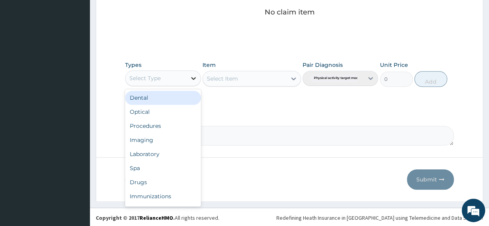
click at [195, 74] on icon at bounding box center [194, 78] width 8 height 8
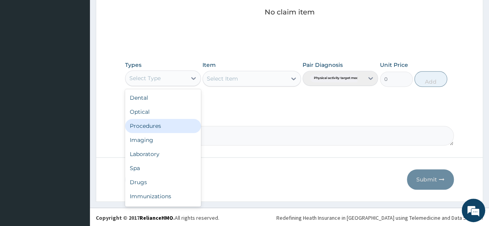
scroll to position [27, 0]
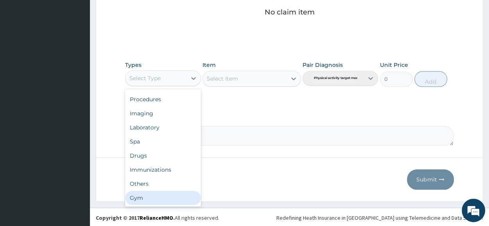
click at [157, 194] on div "Gym" at bounding box center [163, 198] width 76 height 14
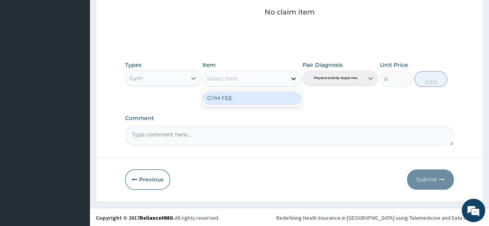
click at [295, 75] on icon at bounding box center [294, 79] width 8 height 8
click at [253, 94] on div "GYM FEE" at bounding box center [252, 98] width 99 height 14
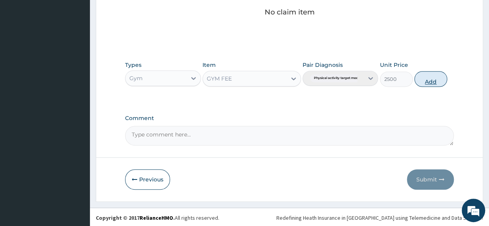
click at [427, 79] on button "Add" at bounding box center [431, 79] width 33 height 16
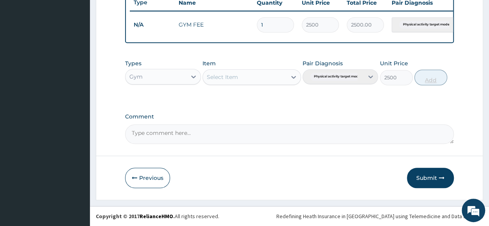
type input "0"
click at [429, 174] on button "Submit" at bounding box center [430, 178] width 47 height 20
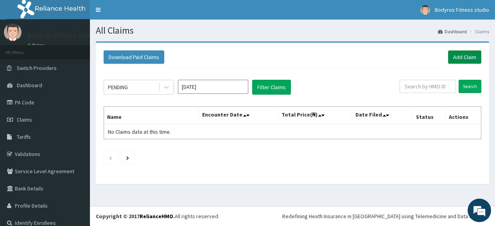
click at [462, 60] on link "Add Claim" at bounding box center [464, 56] width 33 height 13
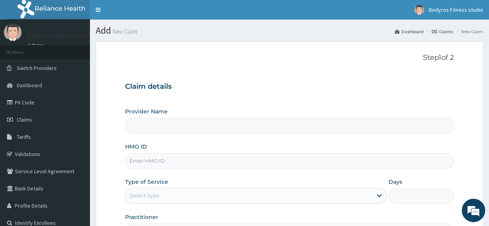
type input "BODYROX FITNESS STUDIO"
type input "1"
click at [197, 163] on input "HMO ID" at bounding box center [289, 160] width 329 height 15
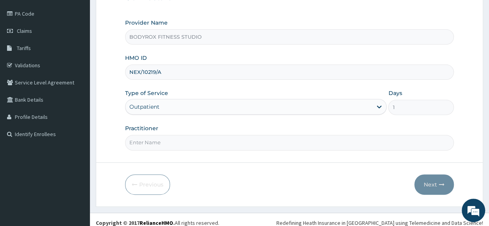
scroll to position [94, 0]
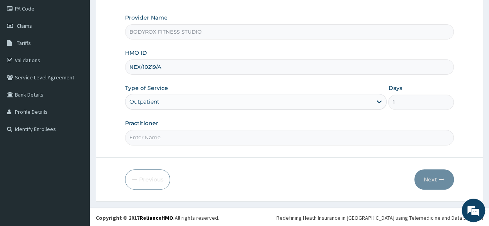
type input "NEX/10219/A"
click at [164, 133] on input "Practitioner" at bounding box center [289, 137] width 329 height 15
type input "BODYROX"
click at [435, 173] on button "Next" at bounding box center [435, 179] width 40 height 20
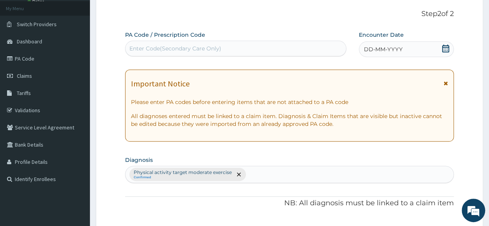
scroll to position [0, 0]
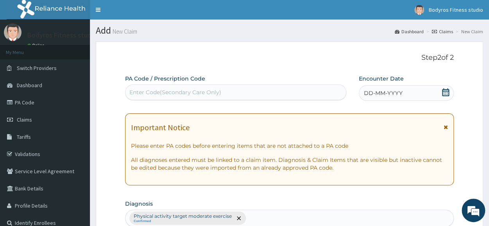
click at [141, 92] on div "Enter Code(Secondary Care Only)" at bounding box center [176, 92] width 92 height 8
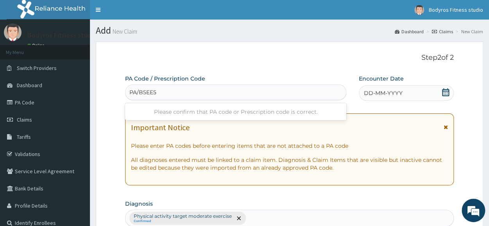
type input "PA/B5EE5A"
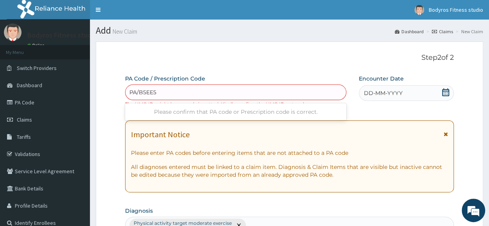
type input "PA/B5EE5A"
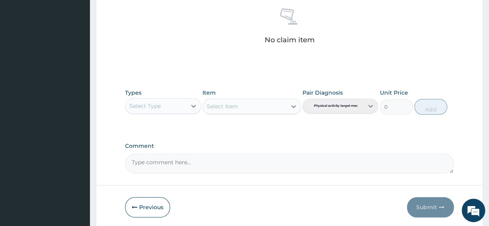
scroll to position [344, 0]
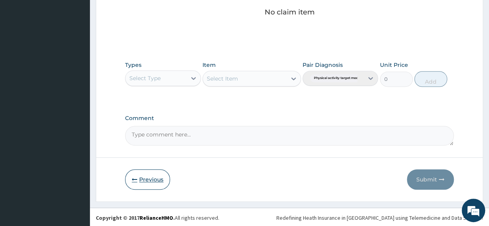
click at [146, 182] on button "Previous" at bounding box center [147, 179] width 45 height 20
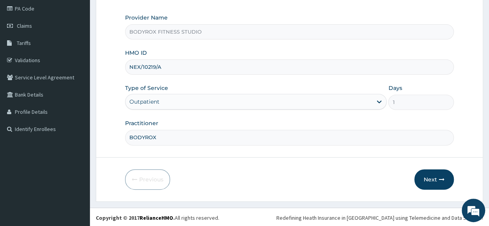
click at [169, 67] on input "NEX/10219/A" at bounding box center [289, 66] width 329 height 15
type input "N"
type input "GBI/10417/A"
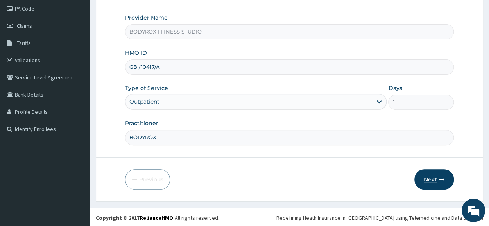
click at [432, 177] on button "Next" at bounding box center [435, 179] width 40 height 20
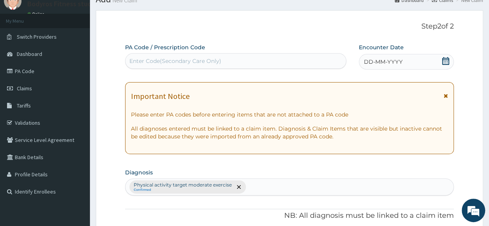
scroll to position [0, 0]
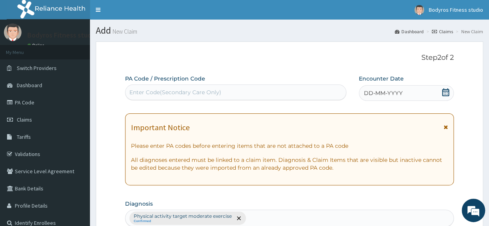
click at [191, 90] on div "Enter Code(Secondary Care Only)" at bounding box center [176, 92] width 92 height 8
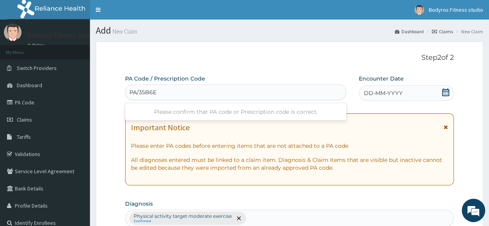
type input "PA/35B6E0"
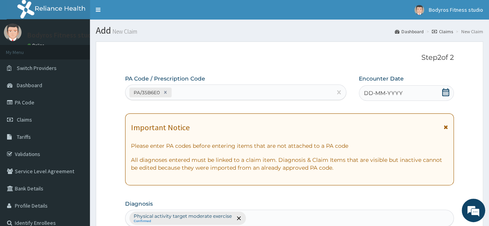
click at [449, 92] on icon at bounding box center [446, 92] width 7 height 8
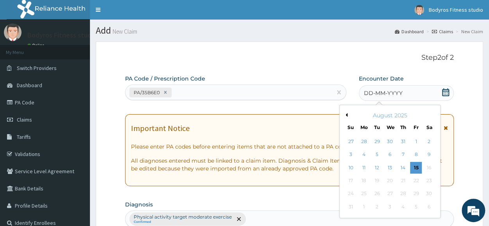
click at [344, 115] on button "Previous Month" at bounding box center [346, 115] width 4 height 4
click at [382, 158] on div "10" at bounding box center [378, 155] width 12 height 12
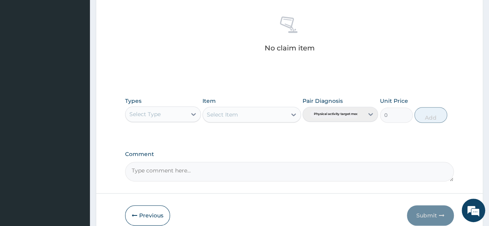
scroll to position [336, 0]
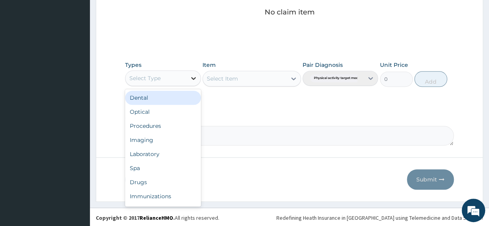
click at [192, 77] on icon at bounding box center [193, 78] width 5 height 3
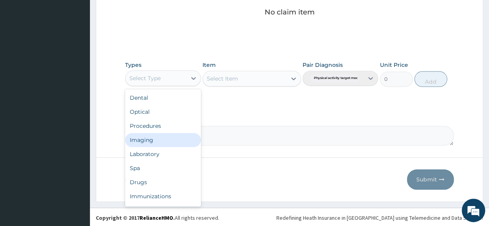
scroll to position [27, 0]
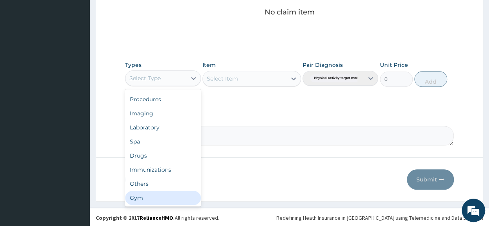
click at [158, 192] on div "Gym" at bounding box center [163, 198] width 76 height 14
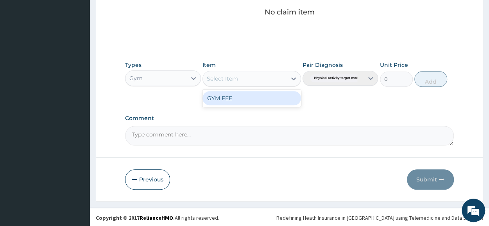
click at [292, 77] on icon at bounding box center [293, 78] width 5 height 3
click at [276, 97] on div "GYM FEE" at bounding box center [252, 98] width 99 height 14
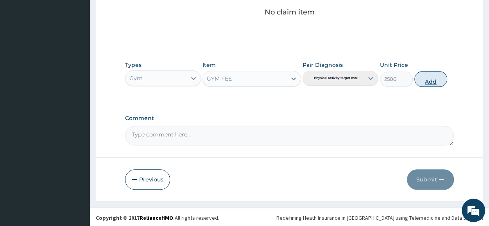
click at [432, 81] on button "Add" at bounding box center [431, 79] width 33 height 16
type input "0"
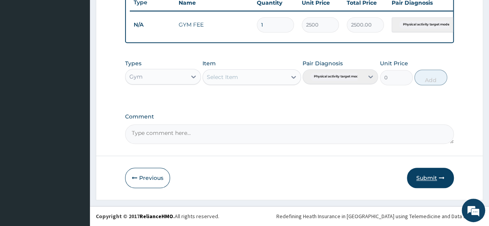
click at [426, 177] on button "Submit" at bounding box center [430, 178] width 47 height 20
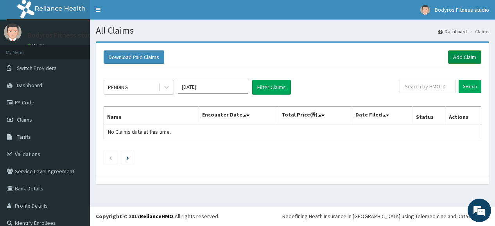
click at [462, 56] on link "Add Claim" at bounding box center [464, 56] width 33 height 13
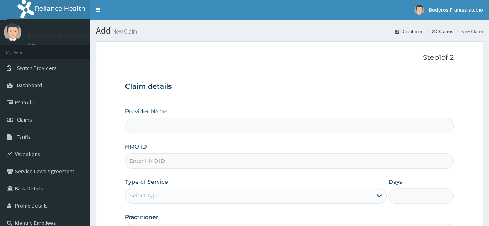
type input "BODYROX FITNESS STUDIO"
type input "1"
click at [168, 157] on input "HMO ID" at bounding box center [289, 160] width 329 height 15
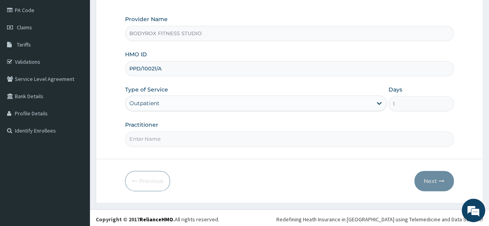
scroll to position [94, 0]
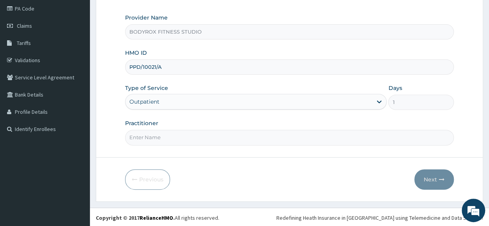
type input "PPD/10021/A"
click at [196, 134] on input "Practitioner" at bounding box center [289, 137] width 329 height 15
type input "BODYROX"
click at [440, 181] on button "Next" at bounding box center [435, 179] width 40 height 20
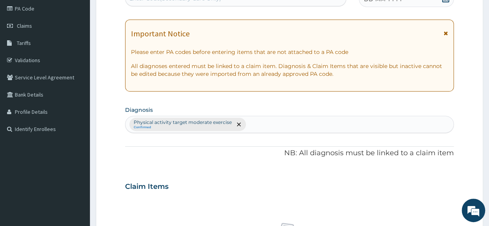
scroll to position [0, 0]
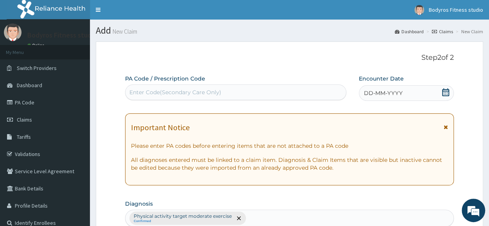
click at [173, 87] on div "Enter Code(Secondary Care Only)" at bounding box center [236, 92] width 221 height 13
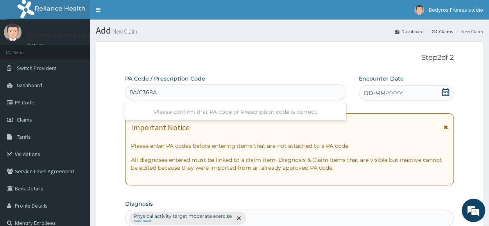
type input "PA/C368AA"
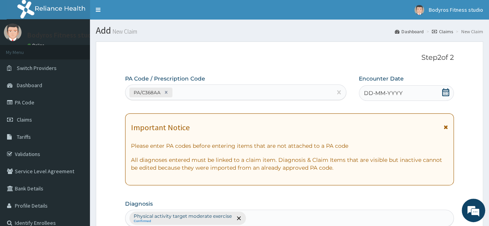
click at [448, 93] on icon at bounding box center [446, 92] width 7 height 8
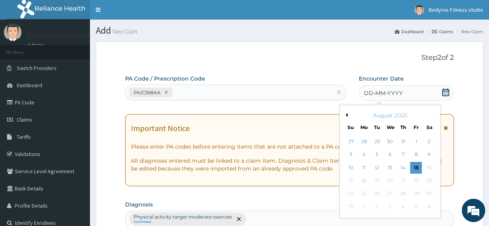
click at [346, 117] on div "August 2025" at bounding box center [390, 116] width 94 height 8
click at [346, 112] on div "August 2025" at bounding box center [390, 116] width 94 height 8
click at [348, 114] on div "August 2025" at bounding box center [390, 116] width 94 height 8
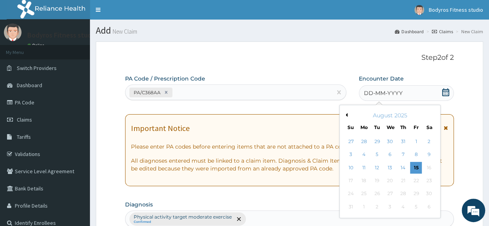
click at [346, 115] on button "Previous Month" at bounding box center [346, 115] width 4 height 4
click at [369, 166] on div "16" at bounding box center [364, 168] width 12 height 12
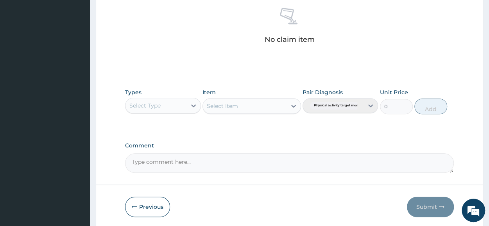
scroll to position [336, 0]
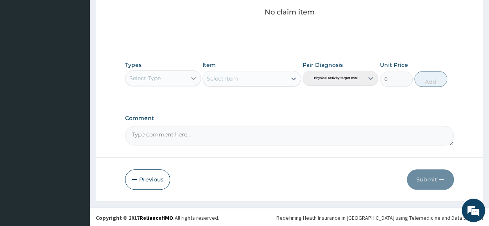
click at [192, 77] on icon at bounding box center [193, 78] width 5 height 3
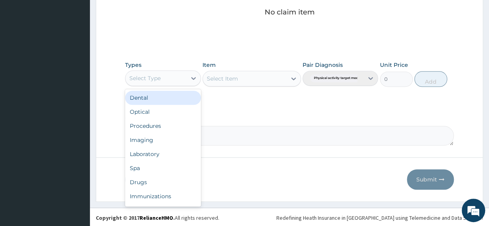
scroll to position [27, 0]
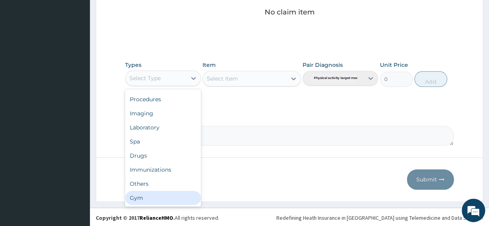
click at [168, 199] on div "Gym" at bounding box center [163, 198] width 76 height 14
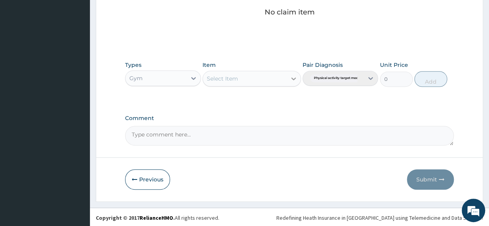
click at [291, 75] on icon at bounding box center [294, 79] width 8 height 8
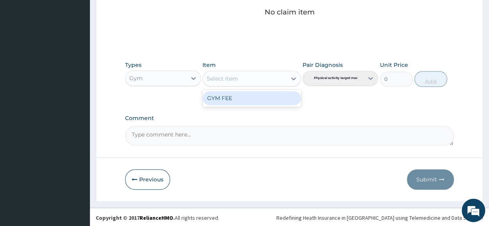
click at [277, 96] on div "GYM FEE" at bounding box center [252, 98] width 99 height 14
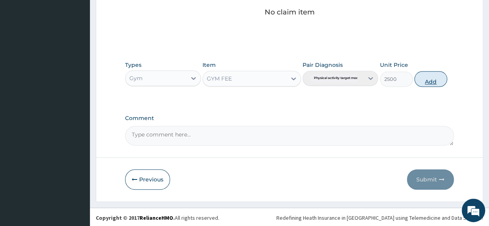
click at [428, 81] on button "Add" at bounding box center [431, 79] width 33 height 16
type input "0"
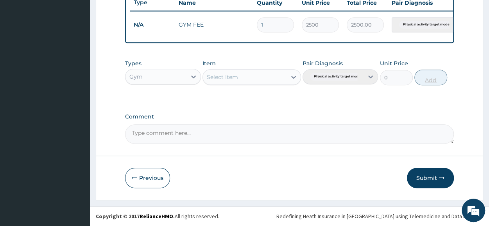
scroll to position [306, 0]
click at [421, 174] on button "Submit" at bounding box center [430, 178] width 47 height 20
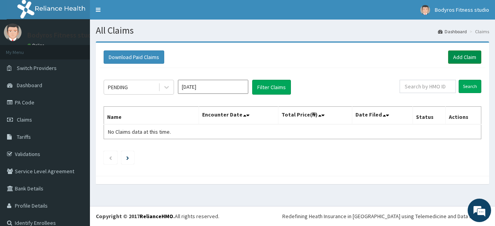
click at [457, 56] on link "Add Claim" at bounding box center [464, 56] width 33 height 13
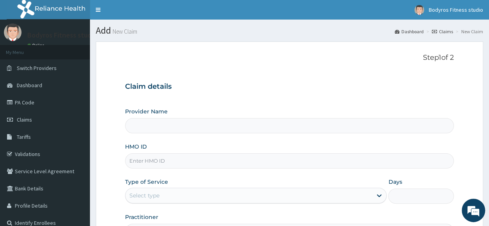
type input "BODYROX FITNESS STUDIO"
type input "1"
click at [180, 156] on input "HMO ID" at bounding box center [289, 160] width 329 height 15
paste input "PWC/10380/A"
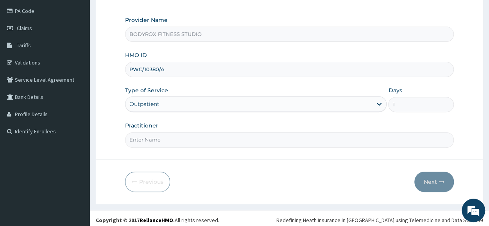
scroll to position [94, 0]
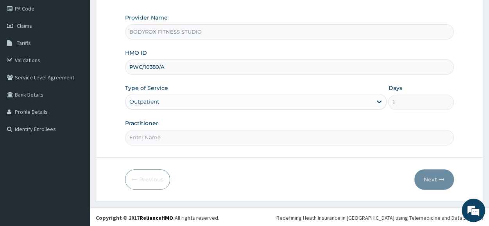
type input "PWC/10380/A"
click at [177, 140] on input "Practitioner" at bounding box center [289, 137] width 329 height 15
type input "BODYROX"
click at [430, 180] on button "Next" at bounding box center [435, 179] width 40 height 20
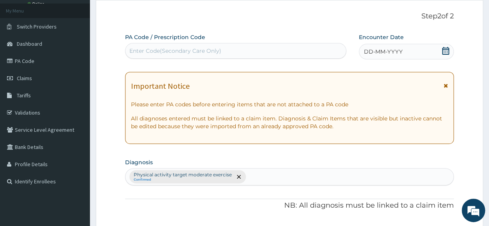
scroll to position [0, 0]
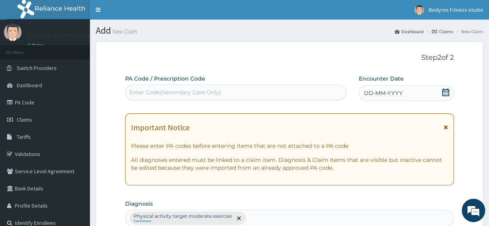
click at [210, 86] on div "Enter Code(Secondary Care Only)" at bounding box center [236, 92] width 221 height 13
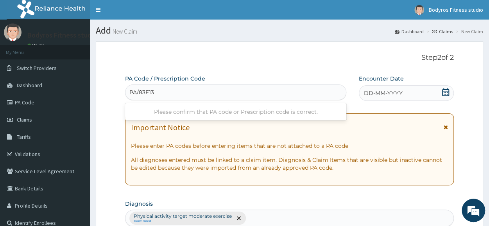
type input "PA/83E139"
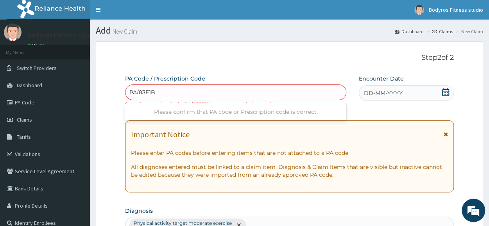
type input "PA/83E1B9"
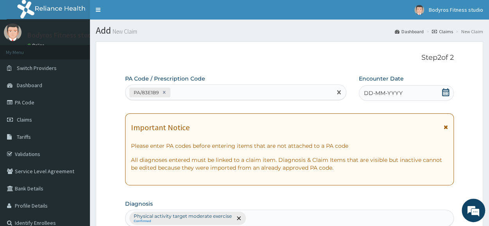
click at [447, 90] on icon at bounding box center [446, 92] width 8 height 8
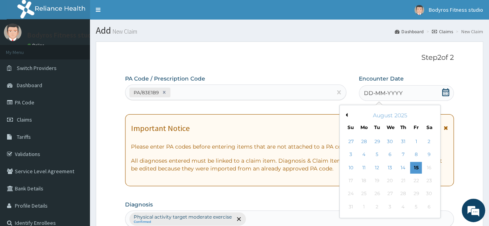
click at [346, 114] on button "Previous Month" at bounding box center [346, 115] width 4 height 4
click at [390, 157] on div "11" at bounding box center [391, 155] width 12 height 12
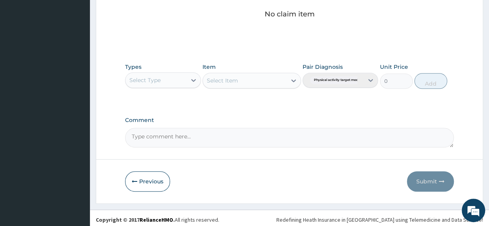
scroll to position [336, 0]
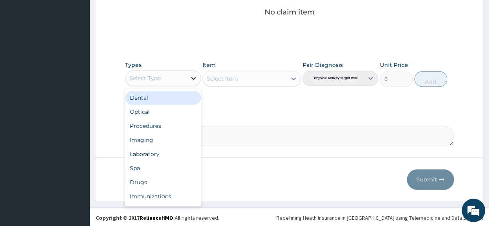
click at [191, 76] on icon at bounding box center [194, 78] width 8 height 8
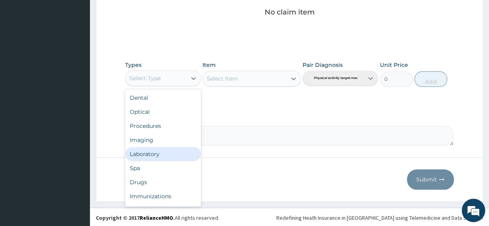
scroll to position [27, 0]
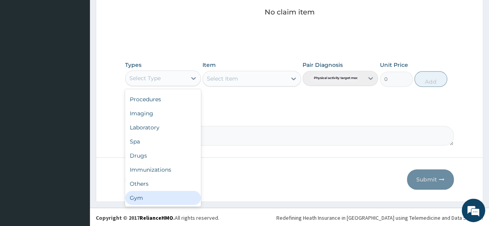
click at [153, 194] on div "Gym" at bounding box center [163, 198] width 76 height 14
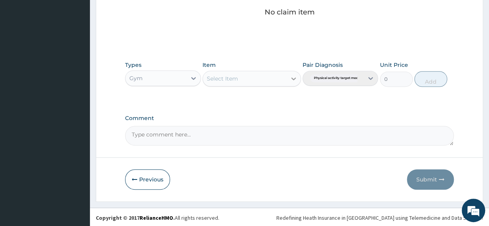
click at [291, 75] on icon at bounding box center [294, 79] width 8 height 8
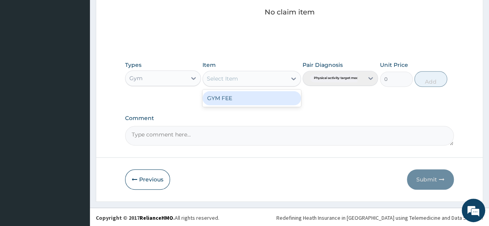
click at [275, 101] on div "GYM FEE" at bounding box center [252, 98] width 99 height 14
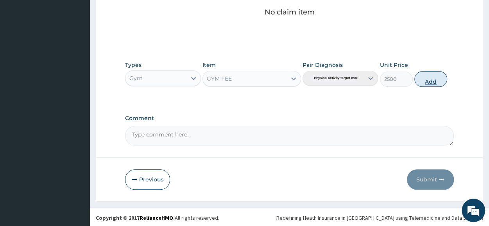
click at [426, 76] on button "Add" at bounding box center [431, 79] width 33 height 16
type input "0"
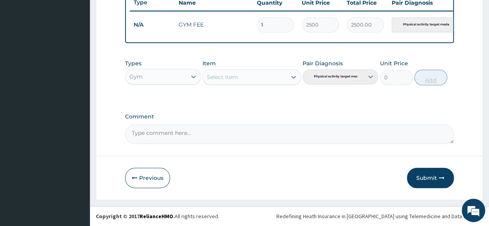
scroll to position [306, 0]
click at [426, 176] on button "Submit" at bounding box center [430, 178] width 47 height 20
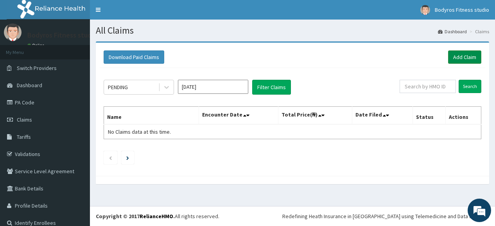
click at [466, 62] on link "Add Claim" at bounding box center [464, 56] width 33 height 13
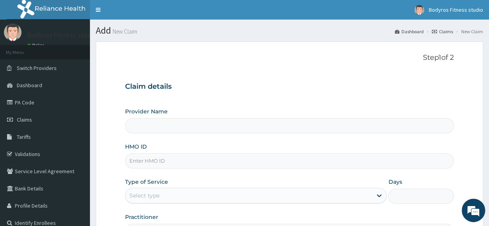
type input "BODYROX FITNESS STUDIO"
type input "1"
click at [148, 160] on input "HMO ID" at bounding box center [289, 160] width 329 height 15
type input "GTB/10315/A"
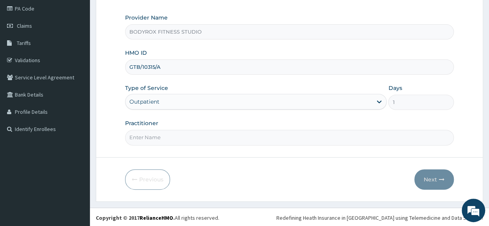
click at [220, 137] on input "Practitioner" at bounding box center [289, 137] width 329 height 15
type input "BODYROX"
click at [425, 178] on button "Next" at bounding box center [435, 179] width 40 height 20
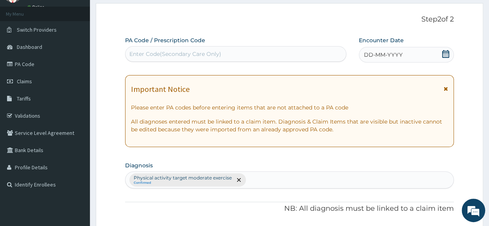
scroll to position [0, 0]
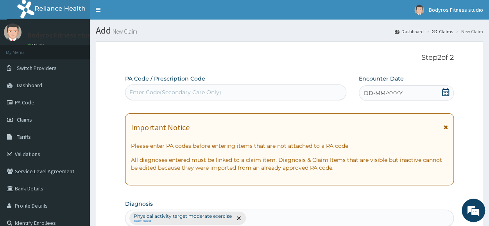
click at [191, 92] on div "Enter Code(Secondary Care Only)" at bounding box center [176, 92] width 92 height 8
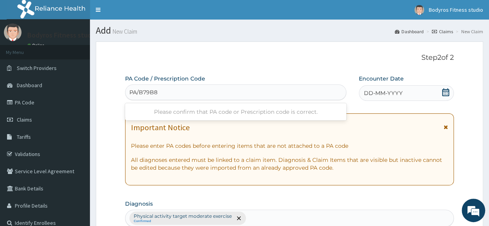
type input "PA/B79B85"
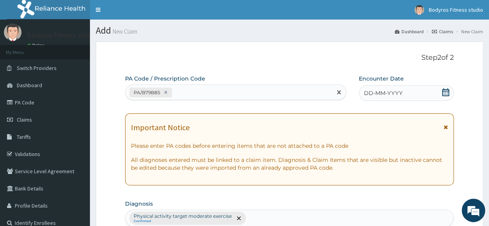
click at [444, 90] on icon at bounding box center [446, 92] width 7 height 8
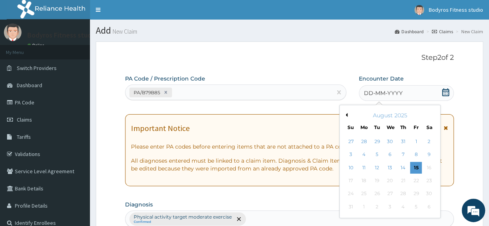
click at [347, 118] on div "August 2025" at bounding box center [390, 116] width 94 height 8
click at [347, 114] on button "Previous Month" at bounding box center [346, 115] width 4 height 4
click at [390, 153] on div "11" at bounding box center [391, 155] width 12 height 12
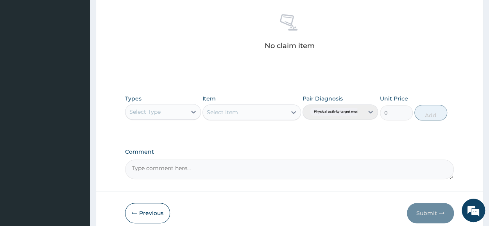
scroll to position [336, 0]
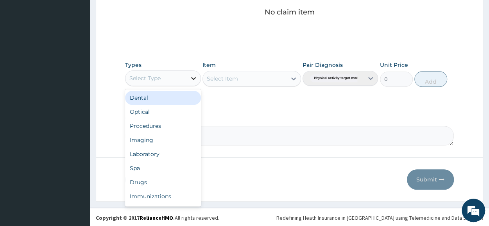
click at [193, 75] on icon at bounding box center [194, 78] width 8 height 8
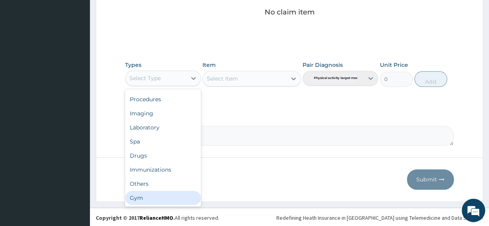
click at [140, 196] on div "Gym" at bounding box center [163, 198] width 76 height 14
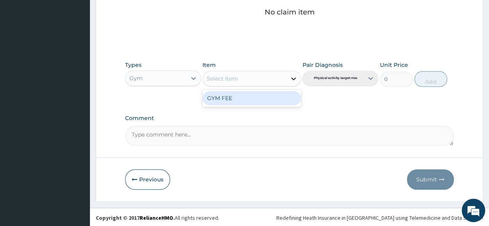
click at [293, 76] on icon at bounding box center [294, 79] width 8 height 8
click at [268, 101] on div "GYM FEE" at bounding box center [252, 98] width 99 height 14
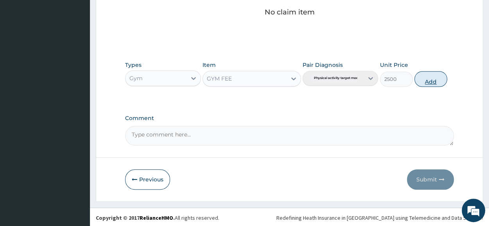
click at [428, 77] on button "Add" at bounding box center [431, 79] width 33 height 16
type input "0"
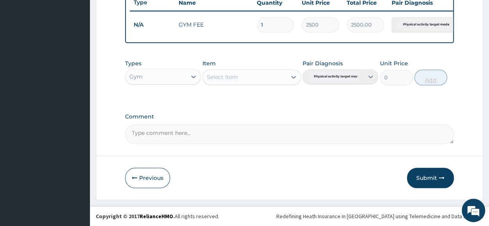
scroll to position [306, 0]
click at [424, 180] on button "Submit" at bounding box center [430, 178] width 47 height 20
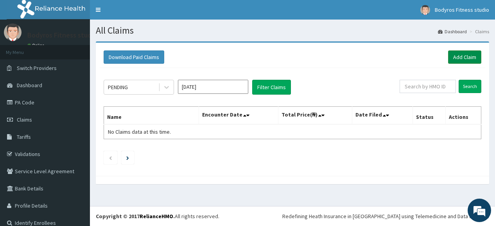
click at [464, 55] on link "Add Claim" at bounding box center [464, 56] width 33 height 13
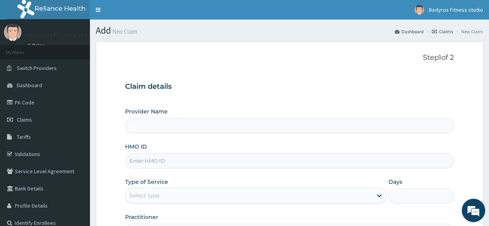
type input "BODYROX FITNESS STUDIO"
type input "1"
click at [215, 159] on input "HMO ID" at bounding box center [289, 160] width 329 height 15
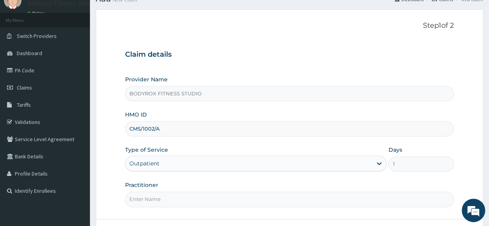
scroll to position [39, 0]
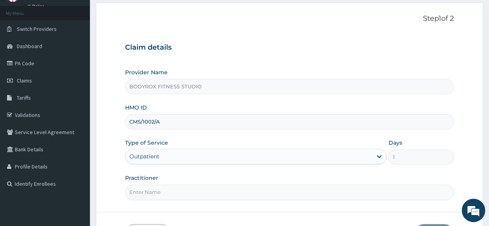
type input "CMS/1002/A"
click at [177, 194] on input "Practitioner" at bounding box center [289, 192] width 329 height 15
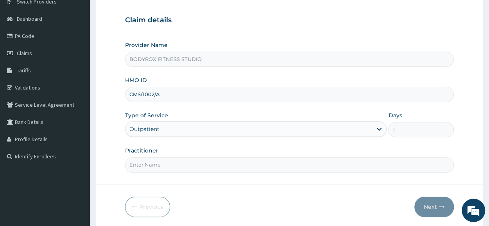
scroll to position [94, 0]
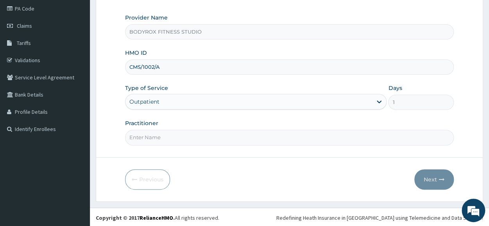
click at [181, 138] on input "Practitioner" at bounding box center [289, 137] width 329 height 15
type input "BODYROX"
click at [430, 175] on button "Next" at bounding box center [435, 179] width 40 height 20
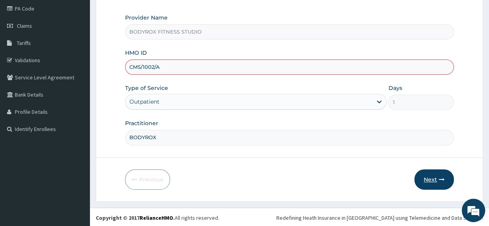
click at [423, 175] on button "Next" at bounding box center [435, 179] width 40 height 20
click at [430, 173] on button "Next" at bounding box center [435, 179] width 40 height 20
click at [431, 178] on button "Next" at bounding box center [435, 179] width 40 height 20
click at [443, 177] on icon "button" at bounding box center [441, 179] width 5 height 5
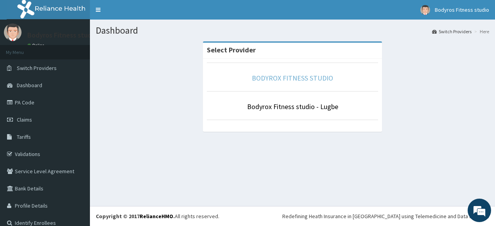
click at [303, 79] on link "BODYROX FITNESS STUDIO" at bounding box center [292, 78] width 81 height 9
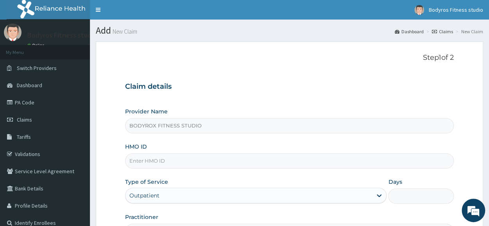
type input "BODYROX FITNESS STUDIO"
type input "1"
click at [172, 157] on input "HMO ID" at bounding box center [289, 160] width 329 height 15
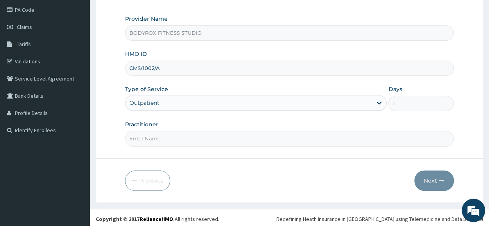
scroll to position [94, 0]
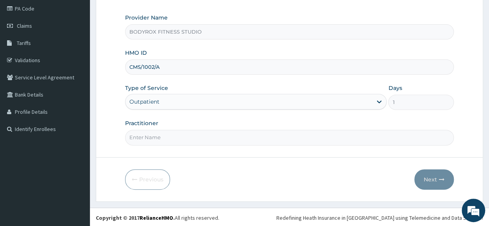
type input "CMS/1002/A"
click at [180, 133] on input "Practitioner" at bounding box center [289, 137] width 329 height 15
type input "BODYROX"
click at [430, 178] on button "Next" at bounding box center [435, 179] width 40 height 20
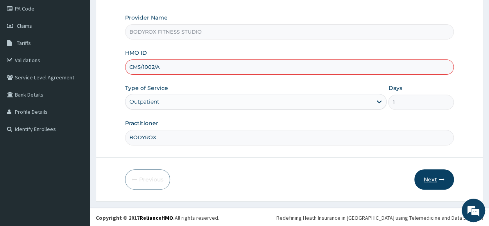
click at [433, 178] on button "Next" at bounding box center [435, 179] width 40 height 20
click at [146, 67] on input "CMS/1002/A" at bounding box center [289, 66] width 329 height 15
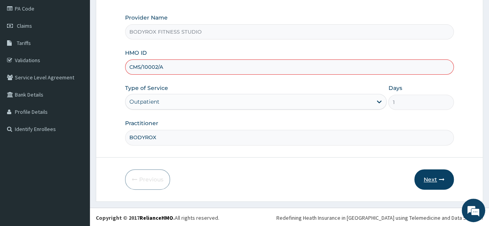
type input "CMS/10002/A"
click at [437, 177] on button "Next" at bounding box center [435, 179] width 40 height 20
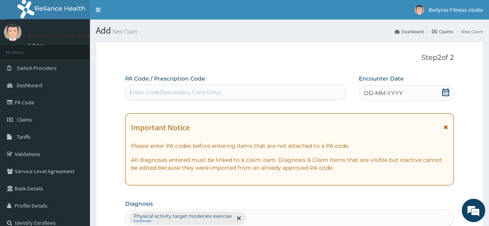
click at [226, 86] on div "Enter Code(Secondary Care Only)" at bounding box center [236, 92] width 221 height 13
click at [225, 95] on div "Enter Code(Secondary Care Only)" at bounding box center [236, 92] width 221 height 13
click at [204, 94] on div "Enter Code(Secondary Care Only)" at bounding box center [176, 92] width 92 height 8
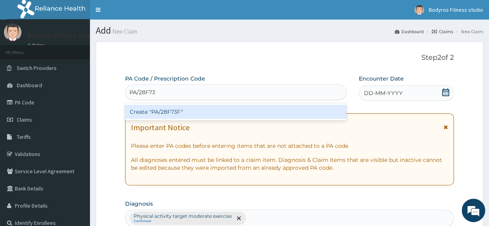
type input "PA/28F73F"
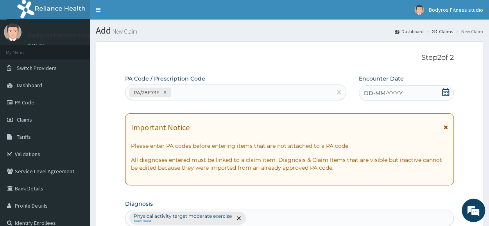
click at [446, 88] on icon at bounding box center [446, 92] width 8 height 8
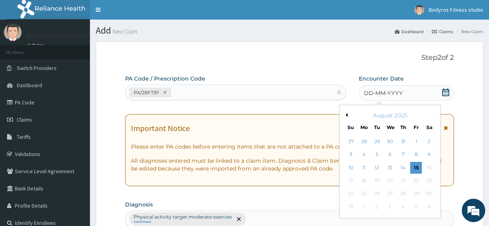
click at [345, 115] on button "Previous Month" at bounding box center [346, 115] width 4 height 4
click at [395, 155] on div "11" at bounding box center [391, 155] width 12 height 12
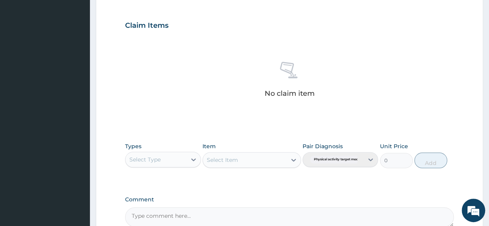
scroll to position [336, 0]
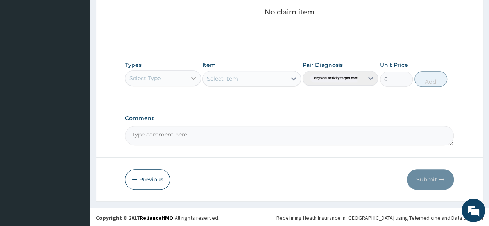
click at [187, 76] on div at bounding box center [194, 78] width 14 height 14
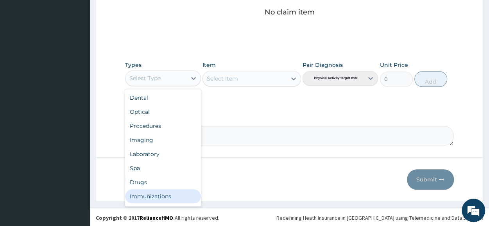
scroll to position [27, 0]
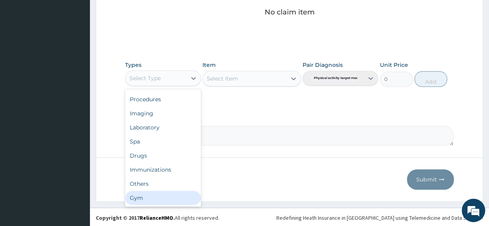
click at [172, 201] on div "Gym" at bounding box center [163, 198] width 76 height 14
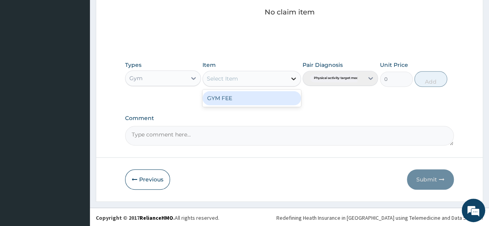
click at [294, 78] on icon at bounding box center [294, 79] width 8 height 8
click at [270, 101] on div "GYM FEE" at bounding box center [252, 98] width 99 height 14
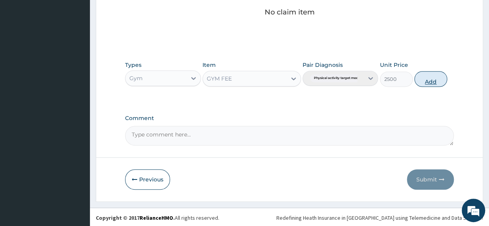
click at [443, 79] on button "Add" at bounding box center [431, 79] width 33 height 16
type input "0"
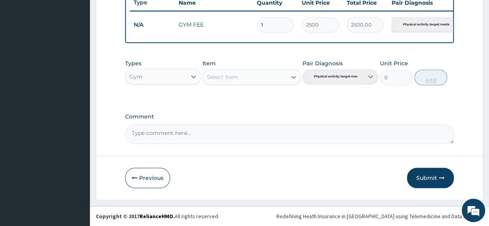
scroll to position [306, 0]
click at [419, 174] on button "Submit" at bounding box center [430, 178] width 47 height 20
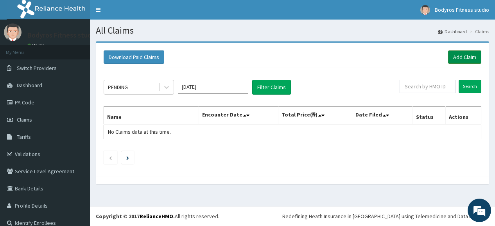
click at [467, 59] on link "Add Claim" at bounding box center [464, 56] width 33 height 13
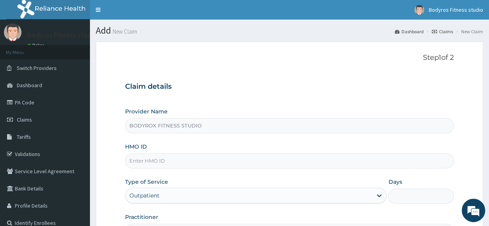
type input "BODYROX FITNESS STUDIO"
type input "1"
click at [205, 159] on input "HMO ID" at bounding box center [289, 160] width 329 height 15
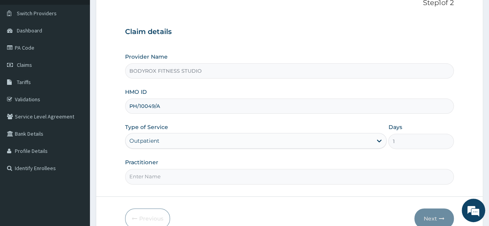
scroll to position [94, 0]
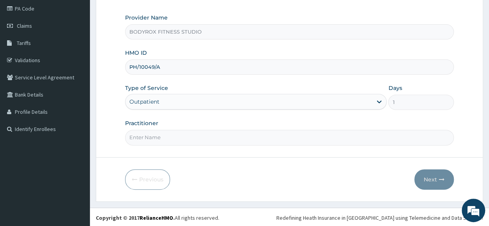
type input "PH/10049/A"
click at [187, 130] on input "Practitioner" at bounding box center [289, 137] width 329 height 15
type input "BODYROX"
click at [433, 176] on button "Next" at bounding box center [435, 179] width 40 height 20
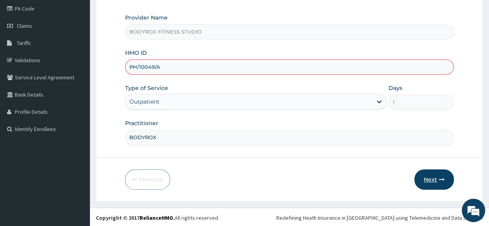
click at [419, 182] on button "Next" at bounding box center [435, 179] width 40 height 20
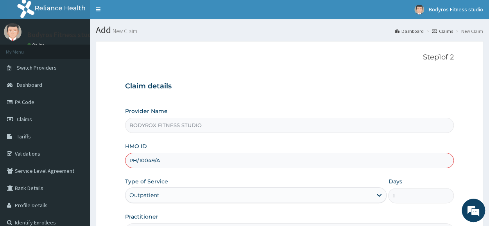
scroll to position [0, 0]
click at [137, 156] on input "PH/10049/A" at bounding box center [289, 160] width 329 height 15
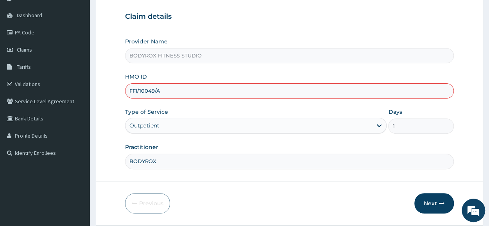
scroll to position [94, 0]
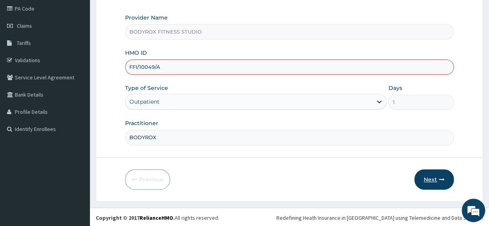
type input "FFI/10049/A"
click at [426, 177] on button "Next" at bounding box center [435, 179] width 40 height 20
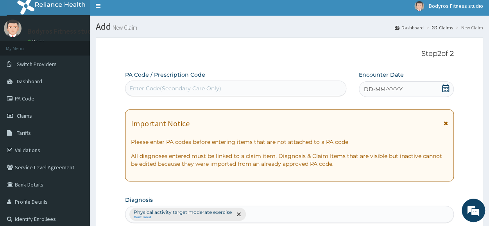
scroll to position [0, 0]
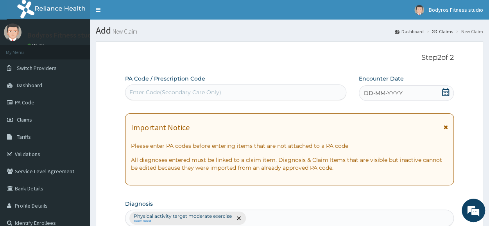
click at [147, 90] on div "Enter Code(Secondary Care Only)" at bounding box center [176, 92] width 92 height 8
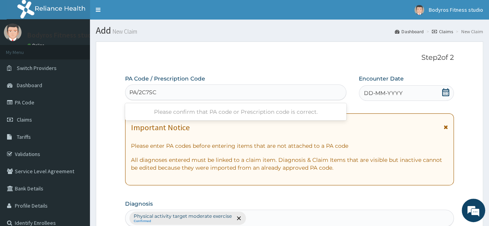
type input "PA/2C7SCI"
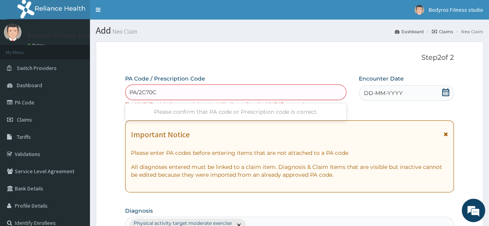
type input "PA/2C70CI"
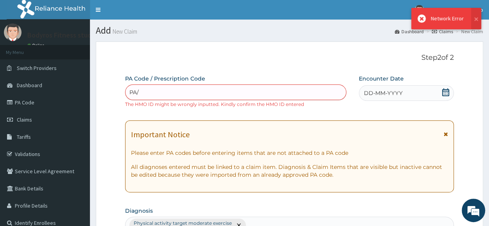
type input "PA/"
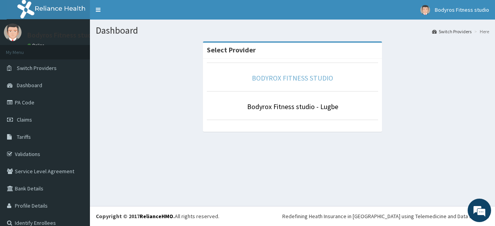
click at [282, 78] on link "BODYROX FITNESS STUDIO" at bounding box center [292, 78] width 81 height 9
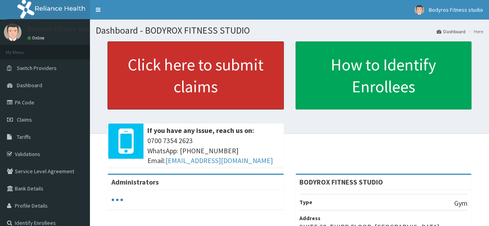
click at [223, 91] on link "Click here to submit claims" at bounding box center [196, 75] width 176 height 68
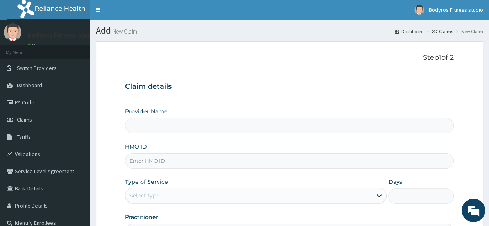
type input "BODYROX FITNESS STUDIO"
type input "1"
click at [212, 155] on input "HMO ID" at bounding box center [289, 160] width 329 height 15
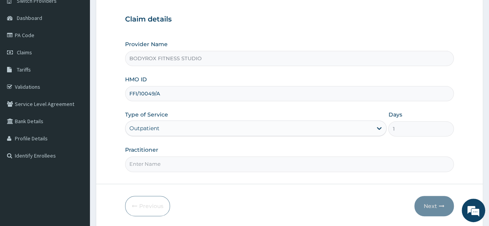
scroll to position [94, 0]
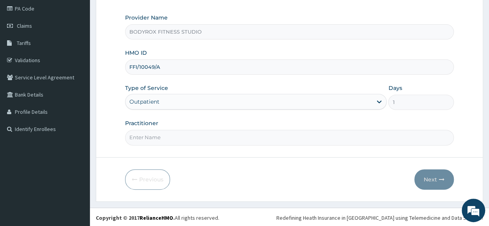
type input "FFI/10049/A"
click at [209, 138] on input "Practitioner" at bounding box center [289, 137] width 329 height 15
type input "BODYROX"
click at [434, 182] on button "Next" at bounding box center [435, 179] width 40 height 20
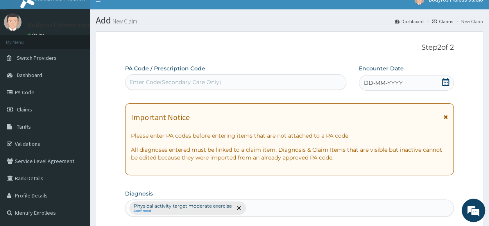
scroll to position [0, 0]
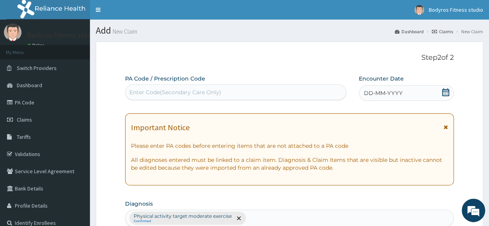
click at [169, 86] on div "Enter Code(Secondary Care Only)" at bounding box center [236, 92] width 221 height 13
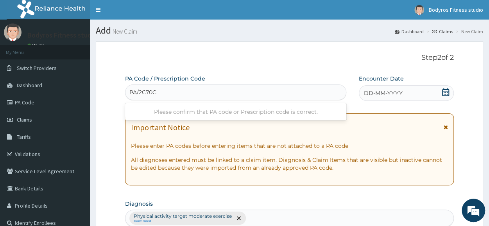
type input "PA/2C70CI"
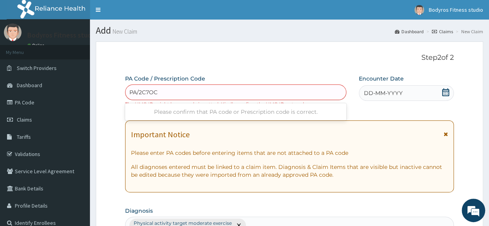
type input "PA/2C7OC1"
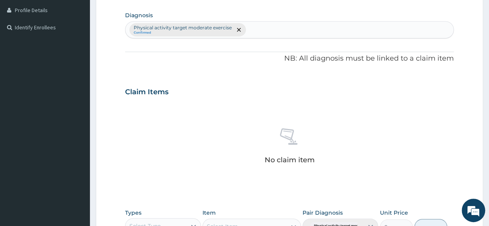
scroll to position [344, 0]
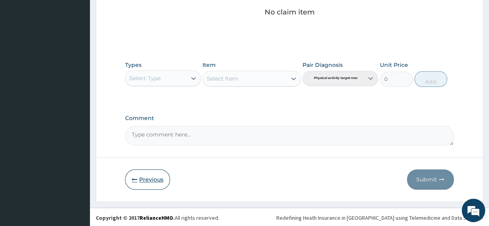
click at [130, 173] on button "Previous" at bounding box center [147, 179] width 45 height 20
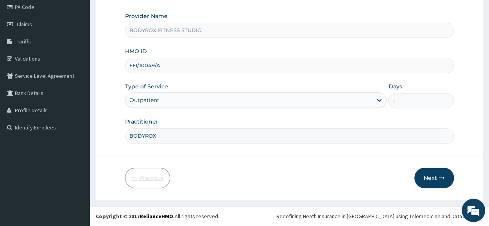
scroll to position [94, 0]
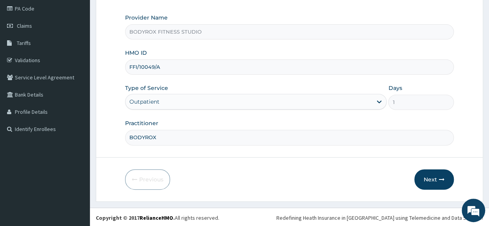
click at [171, 68] on input "FFI/10049/A" at bounding box center [289, 66] width 329 height 15
type input "F"
paste input "PWC/10380/A"
type input "PWC/10380/A"
click at [423, 182] on button "Next" at bounding box center [435, 179] width 40 height 20
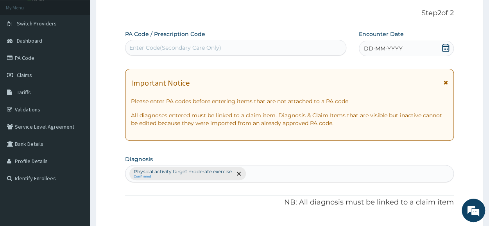
scroll to position [0, 0]
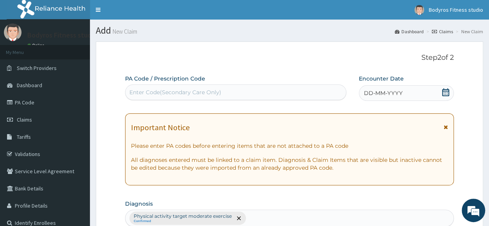
click at [171, 92] on div "Enter Code(Secondary Care Only)" at bounding box center [176, 92] width 92 height 8
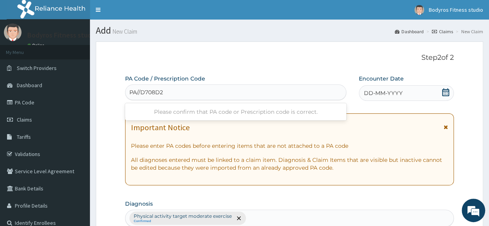
type input "PA/D708D2"
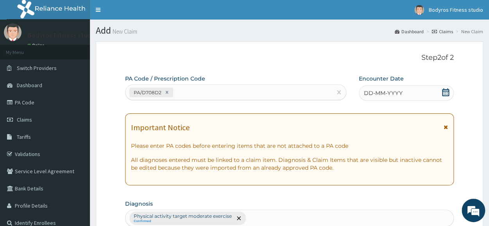
click at [445, 89] on icon at bounding box center [446, 92] width 7 height 8
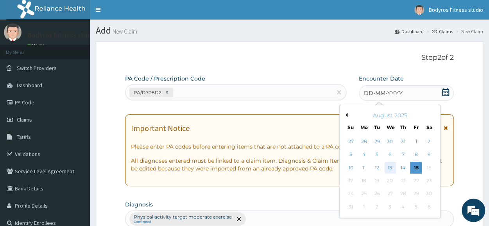
click at [391, 167] on div "13" at bounding box center [391, 168] width 12 height 12
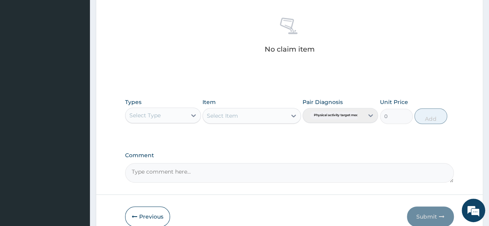
scroll to position [336, 0]
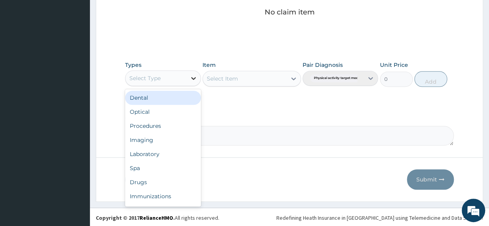
click at [193, 78] on icon at bounding box center [193, 78] width 5 height 3
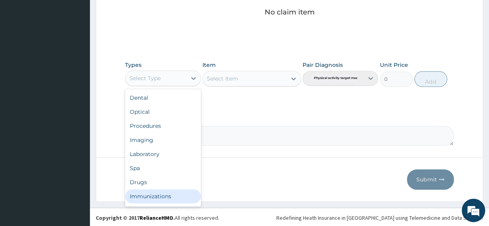
scroll to position [27, 0]
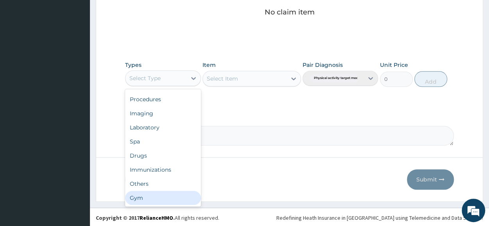
click at [140, 195] on div "Gym" at bounding box center [163, 198] width 76 height 14
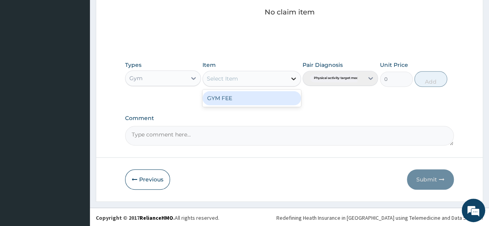
click at [293, 75] on icon at bounding box center [294, 79] width 8 height 8
click at [246, 94] on div "GYM FEE" at bounding box center [252, 98] width 99 height 14
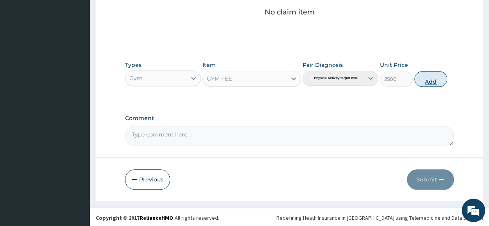
click at [432, 76] on button "Add" at bounding box center [431, 79] width 33 height 16
type input "0"
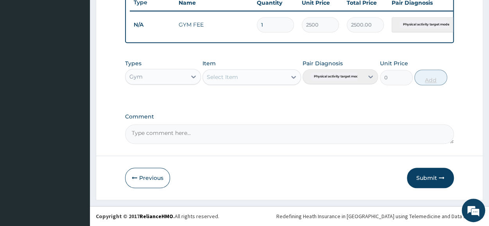
scroll to position [306, 0]
click at [423, 181] on button "Submit" at bounding box center [430, 178] width 47 height 20
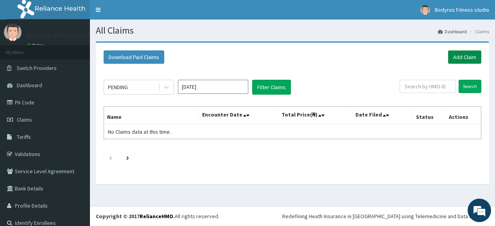
click at [463, 61] on link "Add Claim" at bounding box center [464, 56] width 33 height 13
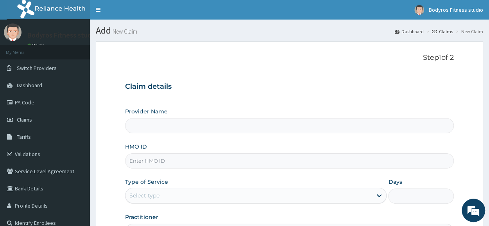
type input "BODYROX FITNESS STUDIO"
type input "1"
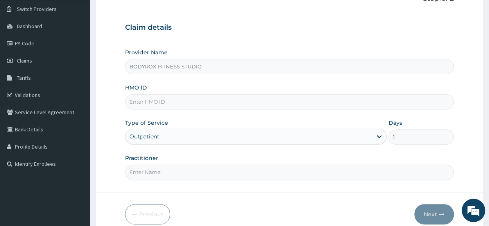
scroll to position [94, 0]
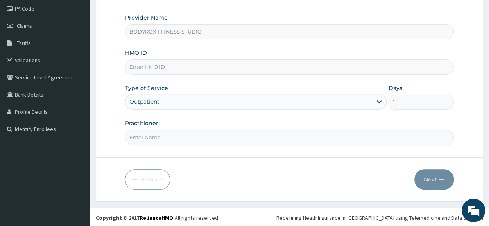
click at [264, 64] on input "HMO ID" at bounding box center [289, 66] width 329 height 15
type input "GTB/10315/A"
click at [241, 137] on input "Practitioner" at bounding box center [289, 137] width 329 height 15
type input "BODYROX"
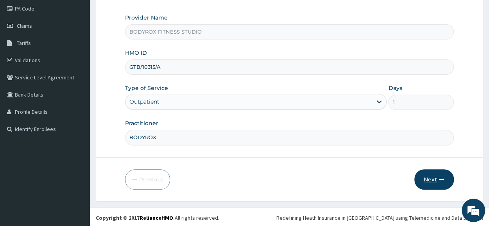
click at [423, 170] on button "Next" at bounding box center [435, 179] width 40 height 20
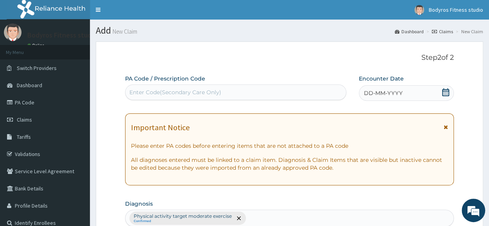
click at [190, 90] on div "Enter Code(Secondary Care Only)" at bounding box center [176, 92] width 92 height 8
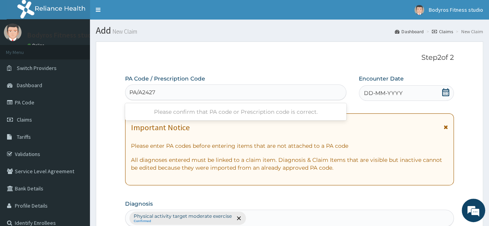
type input "PA/A24271"
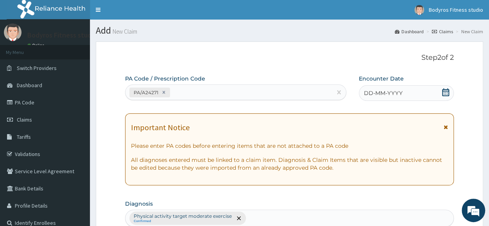
click at [448, 92] on icon at bounding box center [446, 92] width 7 height 8
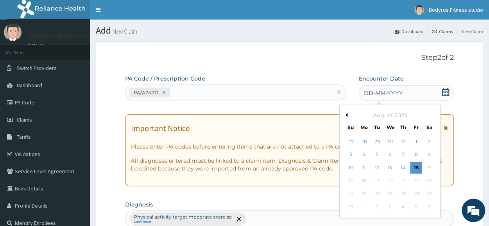
click at [345, 115] on button "Previous Month" at bounding box center [346, 115] width 4 height 4
click at [418, 154] on div "13" at bounding box center [416, 155] width 12 height 12
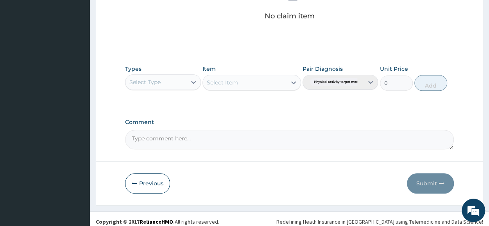
scroll to position [336, 0]
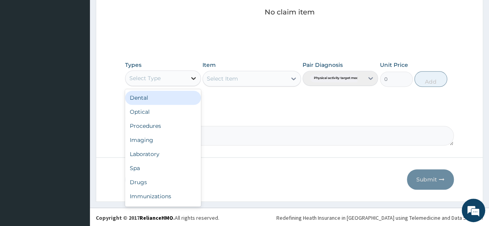
click at [190, 74] on icon at bounding box center [194, 78] width 8 height 8
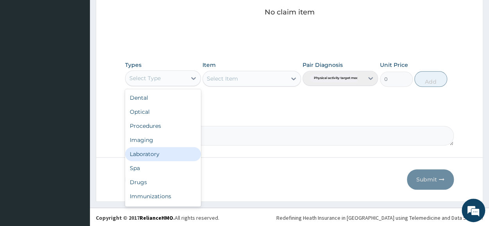
scroll to position [27, 0]
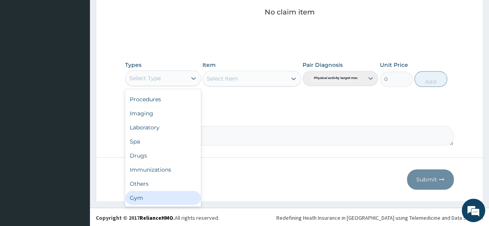
click at [158, 192] on div "Gym" at bounding box center [163, 198] width 76 height 14
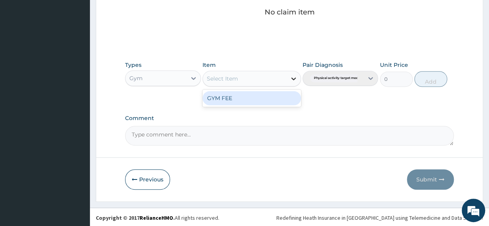
click at [297, 75] on icon at bounding box center [294, 79] width 8 height 8
click at [281, 102] on div "GYM FEE" at bounding box center [252, 98] width 99 height 14
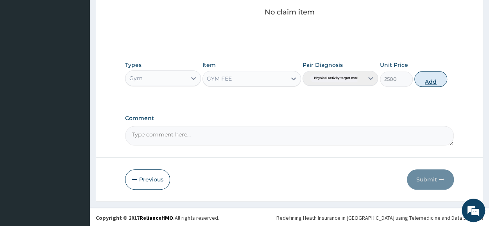
click at [430, 79] on button "Add" at bounding box center [431, 79] width 33 height 16
type input "0"
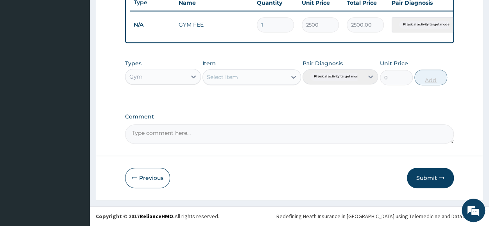
scroll to position [306, 0]
click at [428, 179] on button "Submit" at bounding box center [430, 178] width 47 height 20
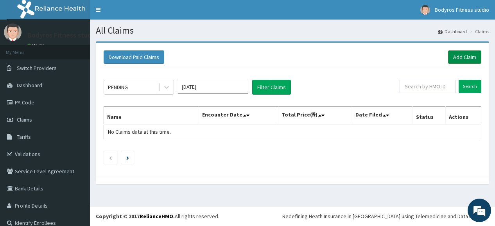
click at [455, 56] on link "Add Claim" at bounding box center [464, 56] width 33 height 13
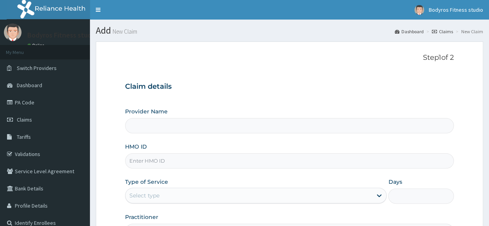
type input "BODYROX FITNESS STUDIO"
type input "1"
click at [169, 165] on input "HMO ID" at bounding box center [289, 160] width 329 height 15
type input "CMS/10002/A"
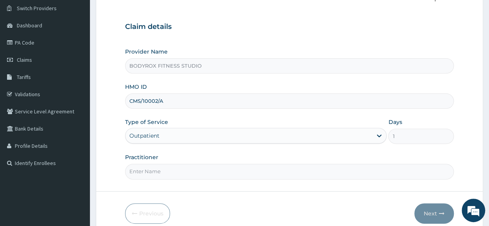
scroll to position [94, 0]
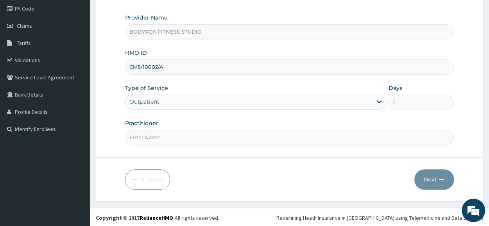
click at [173, 144] on input "Practitioner" at bounding box center [289, 137] width 329 height 15
type input "BODYROX"
click at [433, 181] on button "Next" at bounding box center [435, 179] width 40 height 20
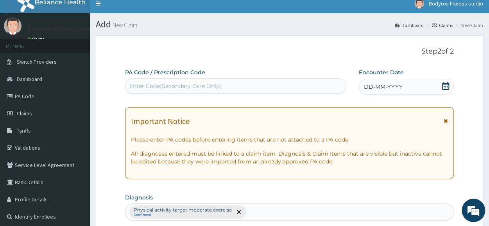
scroll to position [0, 0]
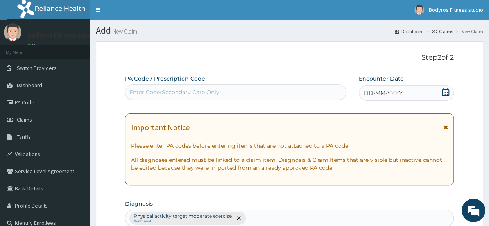
click at [188, 87] on div "Enter Code(Secondary Care Only)" at bounding box center [236, 92] width 221 height 13
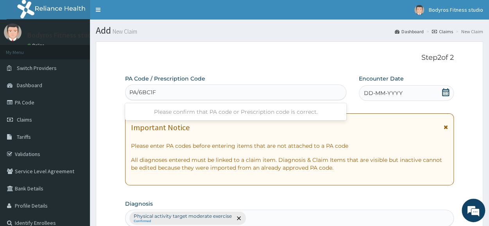
type input "PA/6BC1FC"
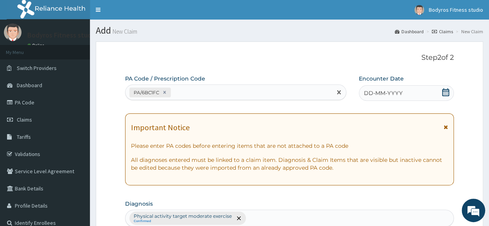
click at [441, 91] on div "DD-MM-YYYY" at bounding box center [406, 93] width 95 height 16
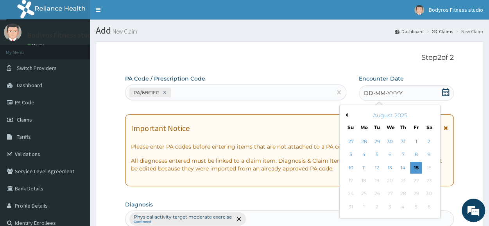
click at [345, 115] on button "Previous Month" at bounding box center [346, 115] width 4 height 4
click at [411, 155] on div "13" at bounding box center [416, 155] width 12 height 12
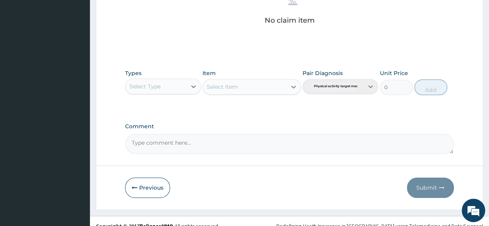
scroll to position [336, 0]
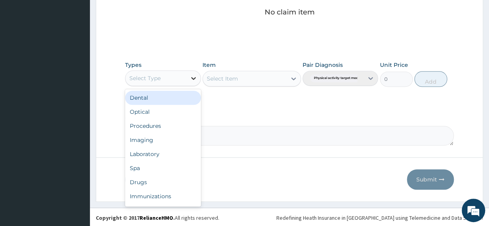
click at [195, 75] on icon at bounding box center [194, 78] width 8 height 8
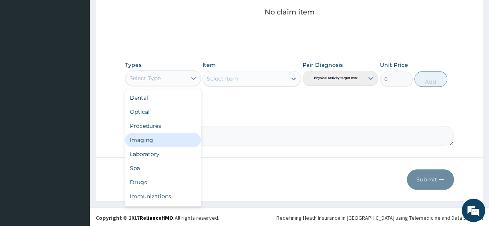
scroll to position [27, 0]
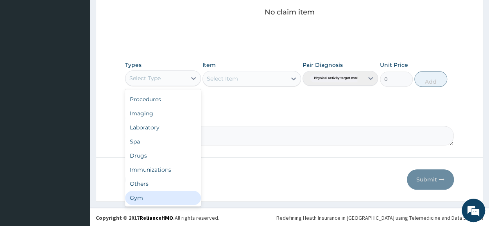
click at [135, 201] on div "Gym" at bounding box center [163, 198] width 76 height 14
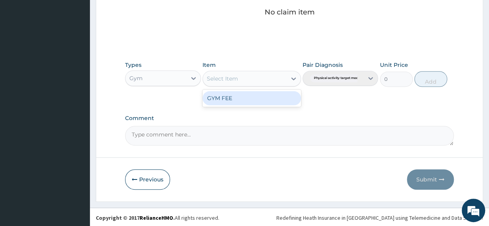
click at [297, 75] on icon at bounding box center [294, 79] width 8 height 8
click at [276, 96] on div "GYM FEE" at bounding box center [252, 98] width 99 height 14
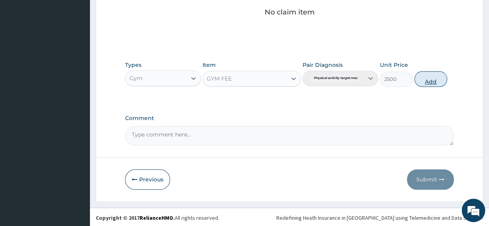
click at [423, 77] on button "Add" at bounding box center [431, 79] width 33 height 16
type input "0"
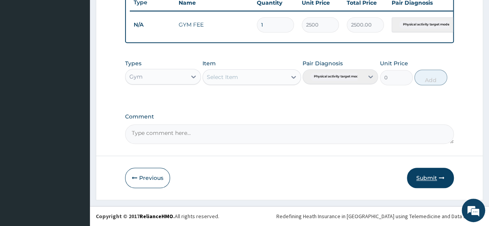
click at [427, 177] on button "Submit" at bounding box center [430, 178] width 47 height 20
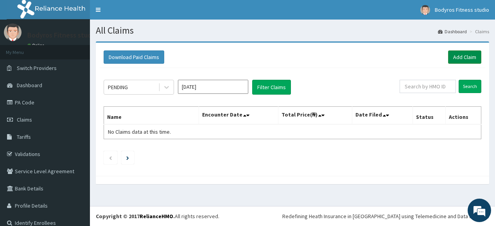
click at [465, 58] on link "Add Claim" at bounding box center [464, 56] width 33 height 13
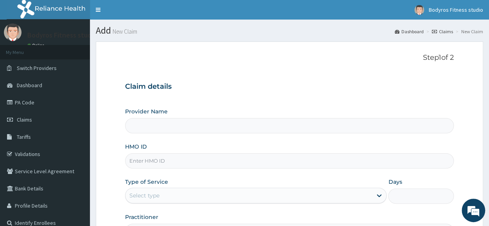
type input "BODYROX FITNESS STUDIO"
type input "1"
click at [237, 154] on input "HMO ID" at bounding box center [289, 160] width 329 height 15
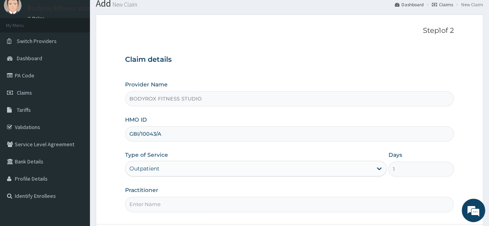
scroll to position [94, 0]
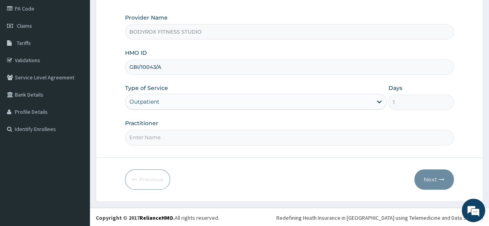
type input "GBI/10043/A"
click at [204, 131] on input "Practitioner" at bounding box center [289, 137] width 329 height 15
type input "BODYROX"
click at [430, 180] on button "Next" at bounding box center [435, 179] width 40 height 20
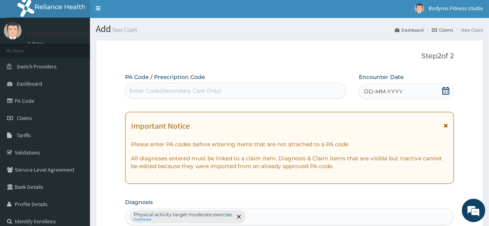
scroll to position [0, 0]
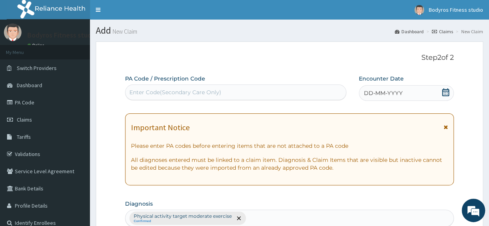
click at [175, 94] on div "Enter Code(Secondary Care Only)" at bounding box center [176, 92] width 92 height 8
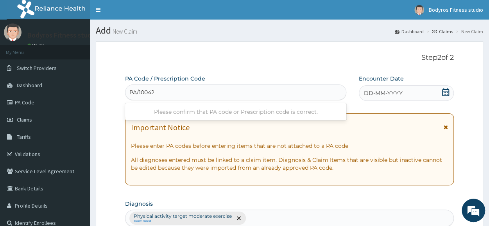
type input "PA/100429"
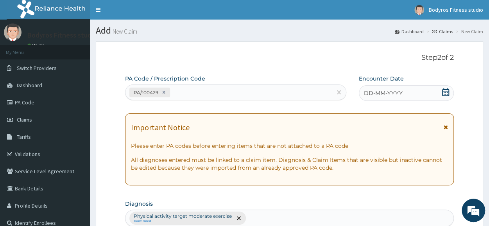
click at [445, 90] on icon at bounding box center [446, 92] width 7 height 8
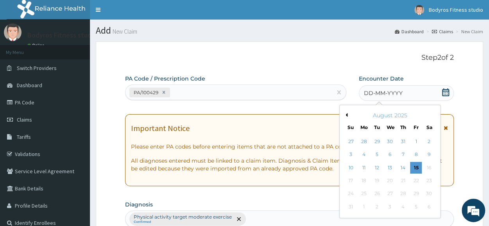
click at [348, 113] on div "August 2025" at bounding box center [390, 116] width 94 height 8
click at [347, 116] on button "Previous Month" at bounding box center [346, 115] width 4 height 4
click at [433, 156] on div "14" at bounding box center [430, 155] width 12 height 12
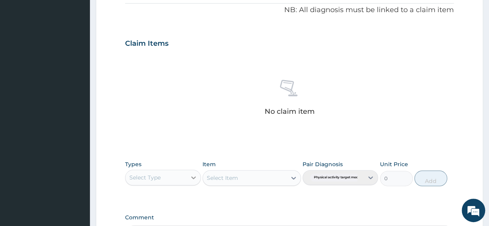
scroll to position [336, 0]
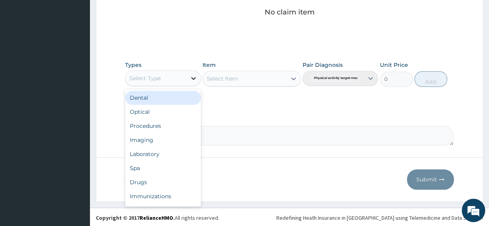
click at [195, 74] on icon at bounding box center [194, 78] width 8 height 8
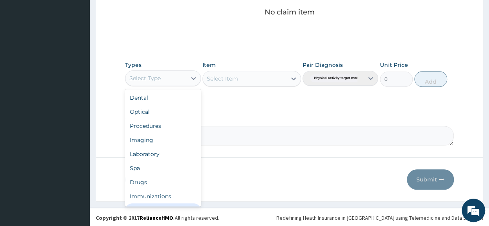
scroll to position [27, 0]
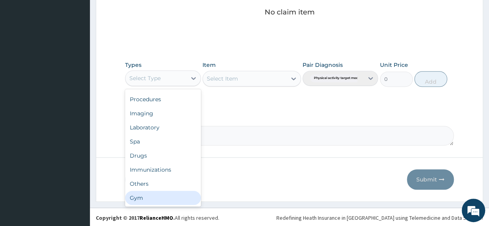
click at [165, 198] on div "Gym" at bounding box center [163, 198] width 76 height 14
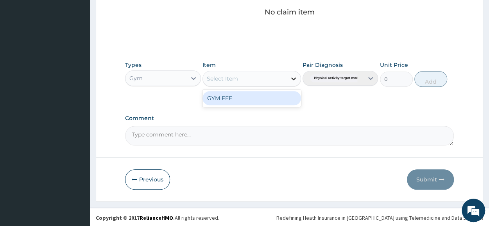
click at [294, 77] on icon at bounding box center [294, 79] width 8 height 8
click at [263, 99] on div "GYM FEE" at bounding box center [252, 98] width 99 height 14
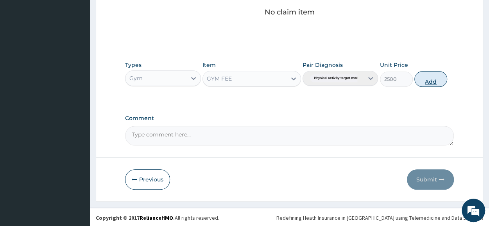
click at [429, 80] on button "Add" at bounding box center [431, 79] width 33 height 16
type input "0"
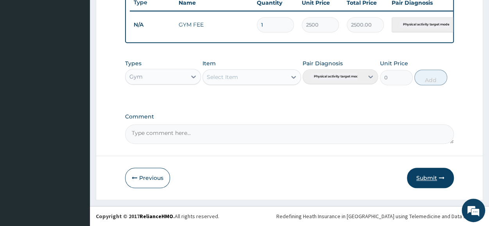
click at [429, 173] on button "Submit" at bounding box center [430, 178] width 47 height 20
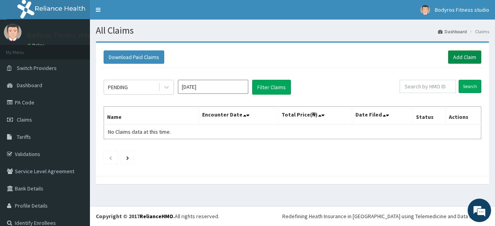
click at [470, 59] on link "Add Claim" at bounding box center [464, 56] width 33 height 13
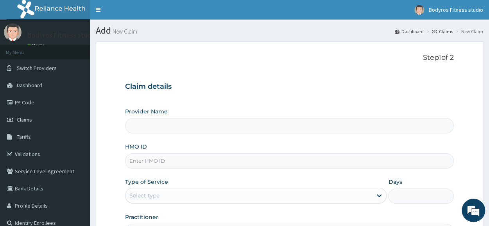
type input "BODYROX FITNESS STUDIO"
type input "1"
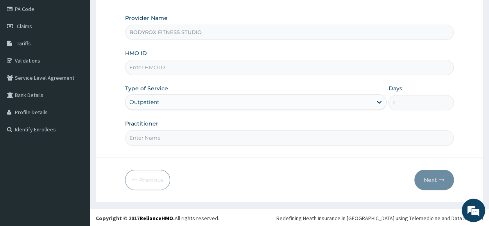
scroll to position [94, 0]
click at [165, 64] on input "HMO ID" at bounding box center [289, 66] width 329 height 15
type input "GBI/10176/A"
click at [167, 139] on input "Practitioner" at bounding box center [289, 137] width 329 height 15
type input "BODYROX"
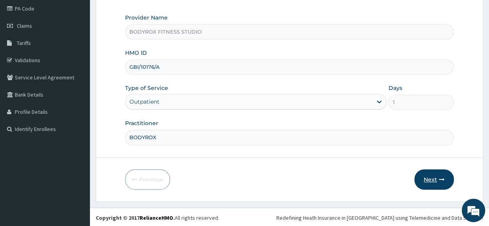
click at [429, 180] on button "Next" at bounding box center [435, 179] width 40 height 20
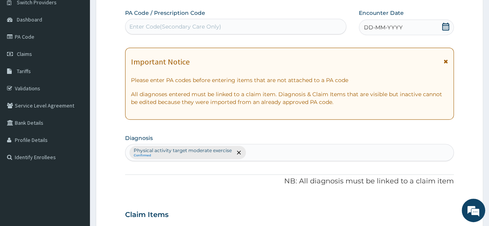
scroll to position [0, 0]
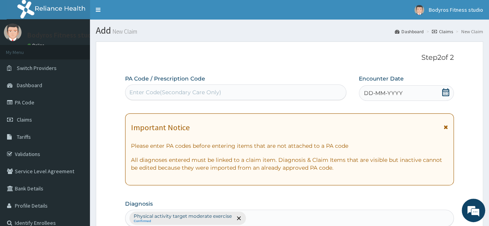
click at [173, 89] on div "Enter Code(Secondary Care Only)" at bounding box center [176, 92] width 92 height 8
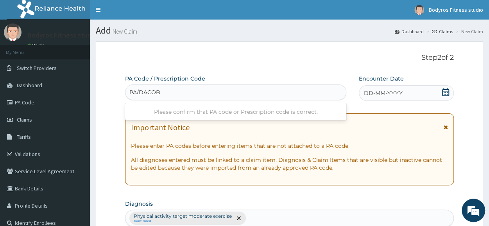
type input "PA/DACOBI"
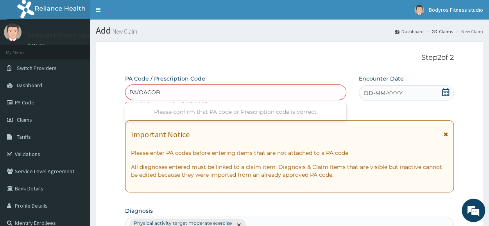
type input "PA/OACOBI"
type input "PA/OAC0B1"
type input "PA/DAC0B1"
